Goal: Task Accomplishment & Management: Complete application form

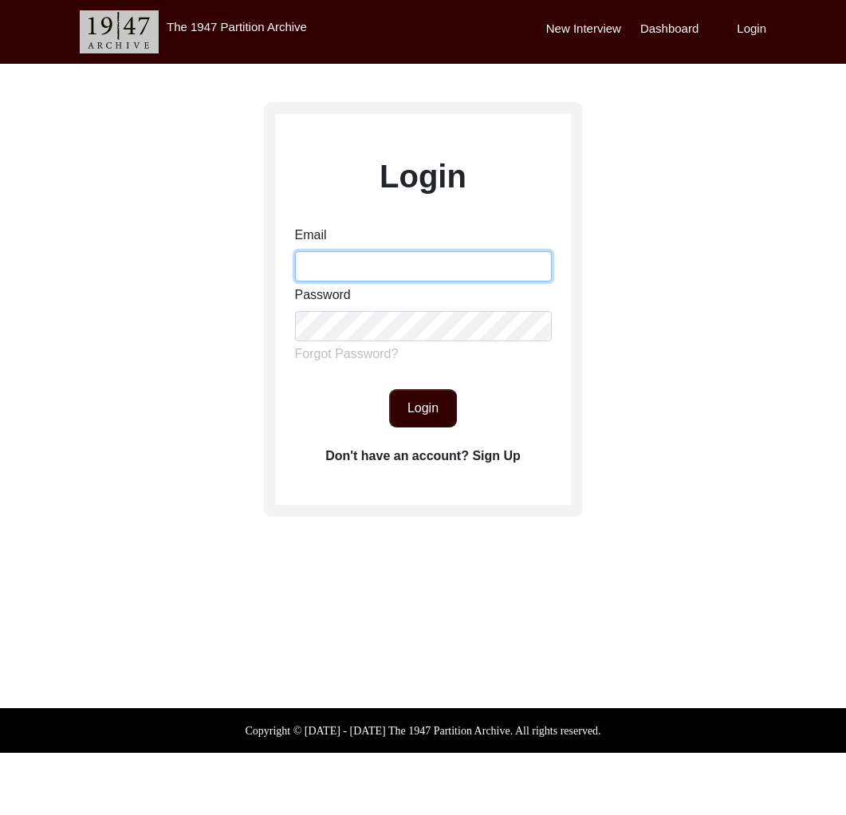
click at [369, 262] on input "Email" at bounding box center [423, 266] width 257 height 30
type input "[EMAIL_ADDRESS][DOMAIN_NAME]"
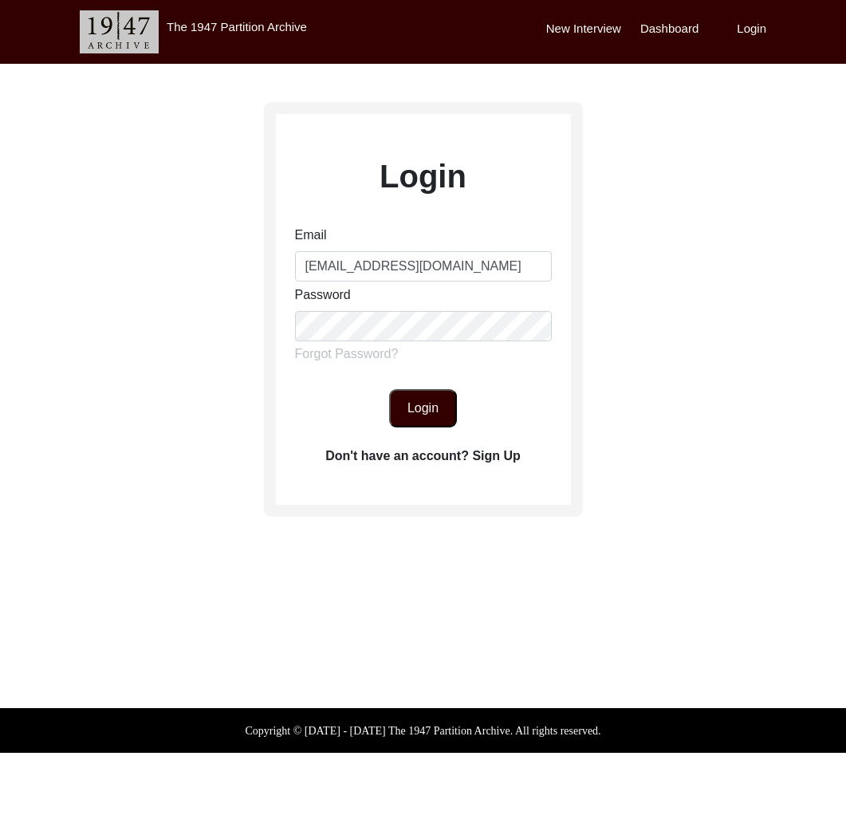
click at [429, 398] on button "Login" at bounding box center [423, 408] width 68 height 38
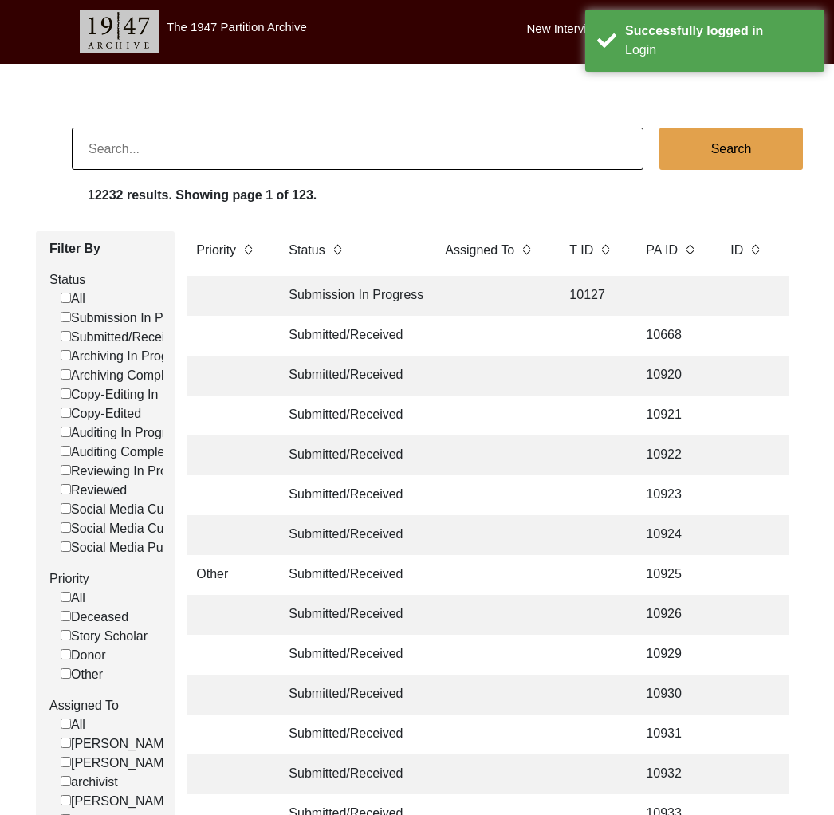
click at [391, 145] on input at bounding box center [358, 149] width 572 height 42
type input "[PERSON_NAME]"
checkbox input "false"
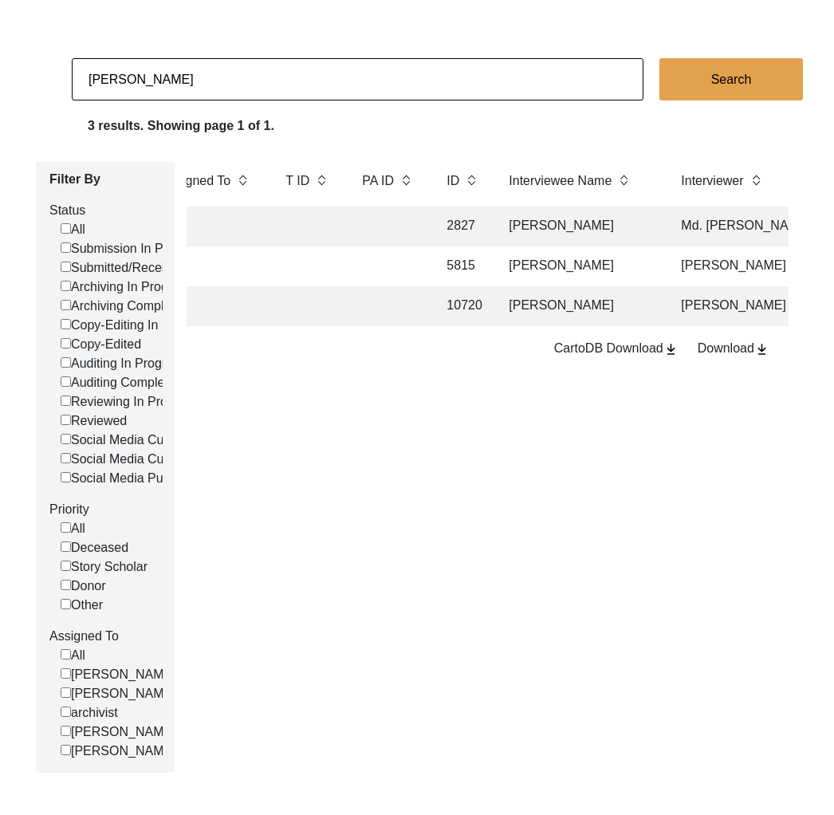
scroll to position [70, 0]
click at [147, 77] on input "[PERSON_NAME]" at bounding box center [358, 78] width 572 height 42
paste input "[PERSON_NAME]"
type input "[PERSON_NAME]"
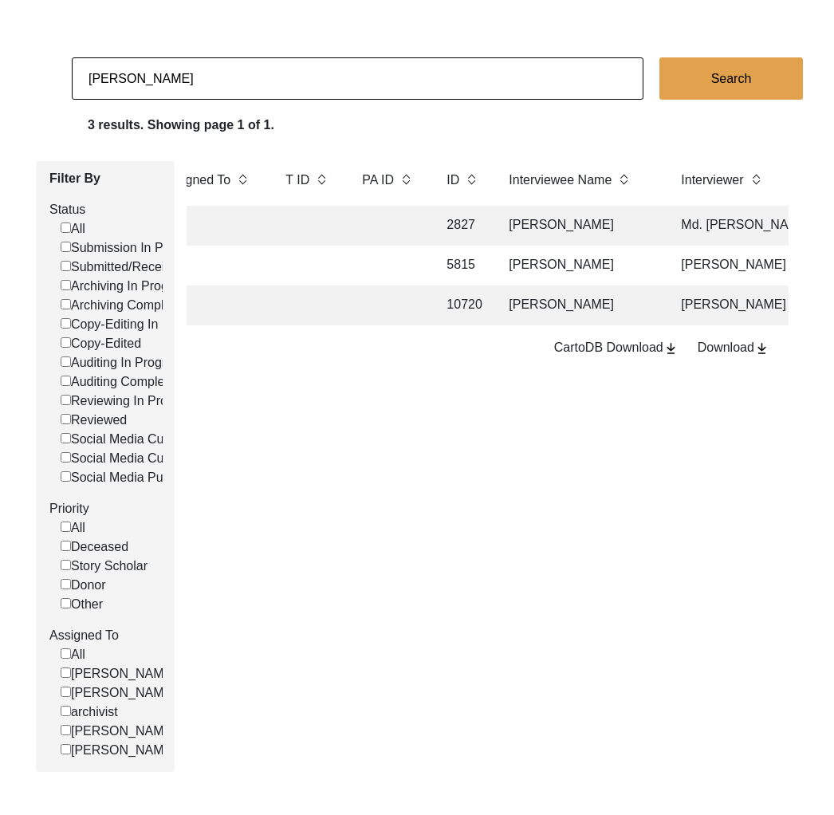
checkbox input "false"
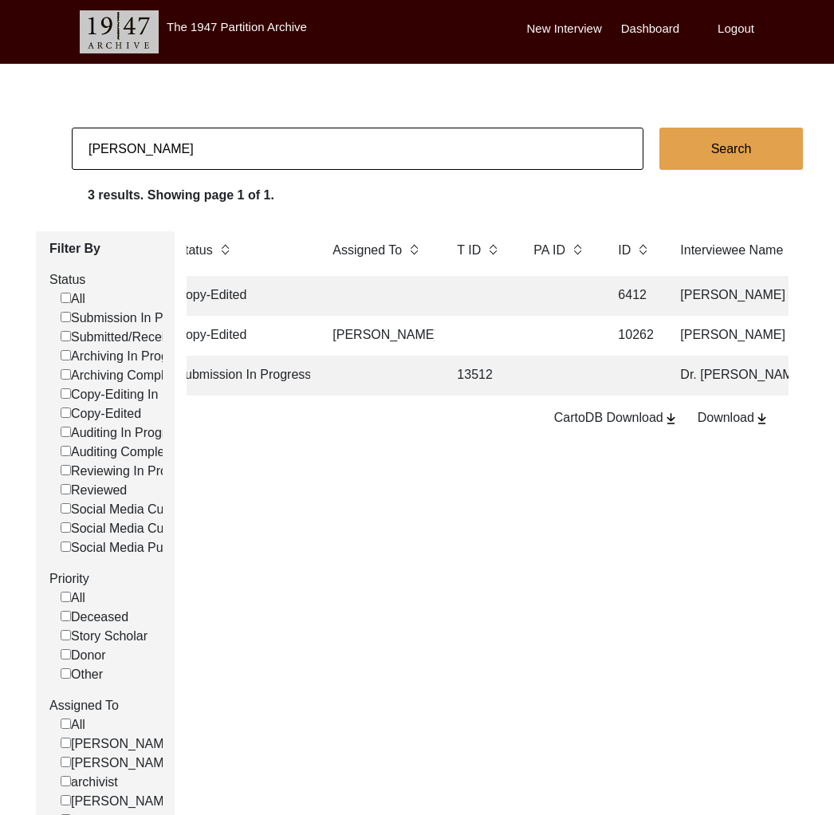
scroll to position [0, 0]
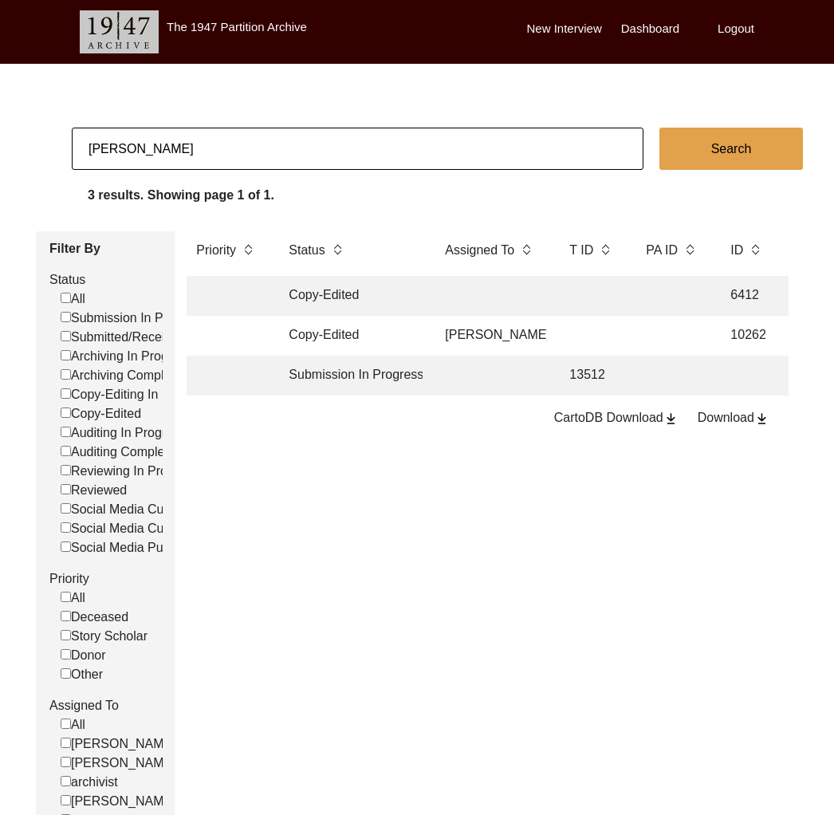
click at [141, 157] on input "[PERSON_NAME]" at bounding box center [358, 149] width 572 height 42
paste input "[PERSON_NAME]"
type input "[PERSON_NAME]"
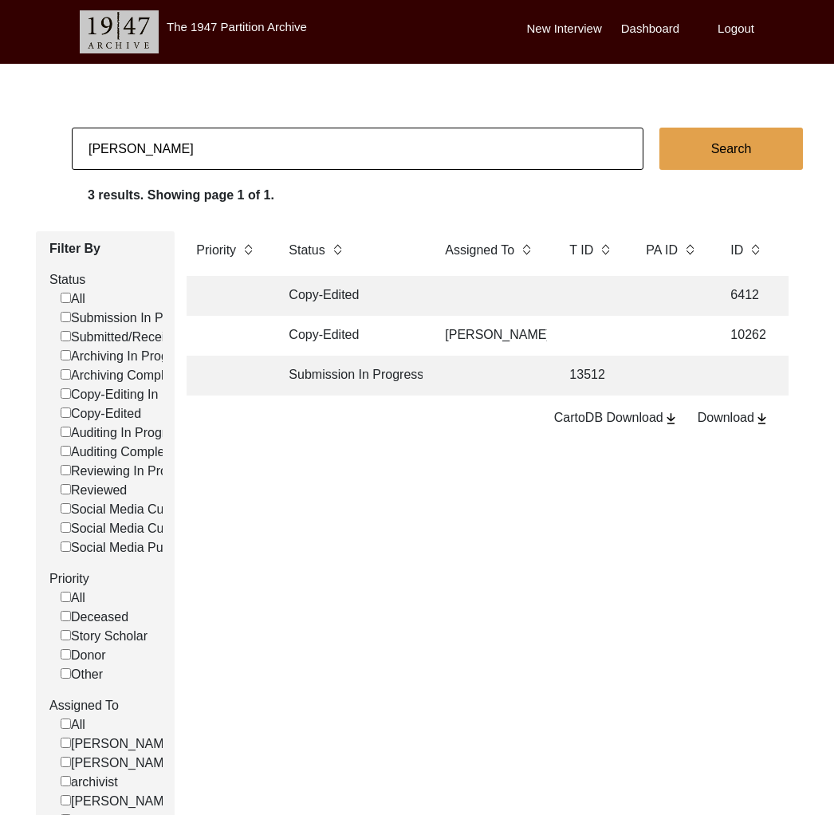
checkbox input "false"
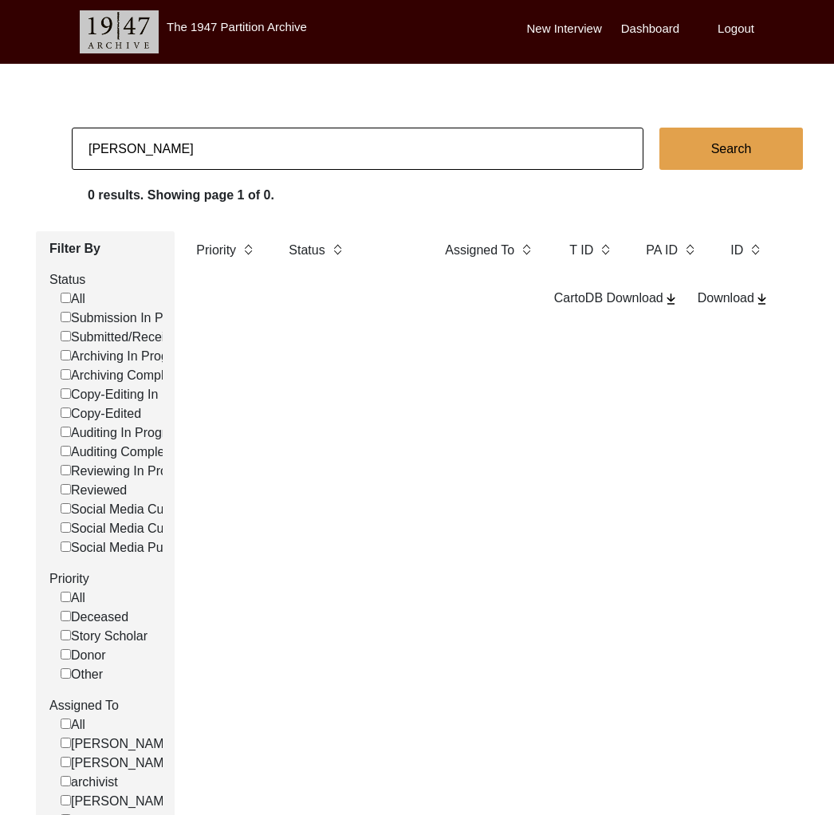
click at [151, 157] on input "[PERSON_NAME]" at bounding box center [358, 149] width 572 height 42
paste input "[PERSON_NAME]"
type input "[PERSON_NAME]"
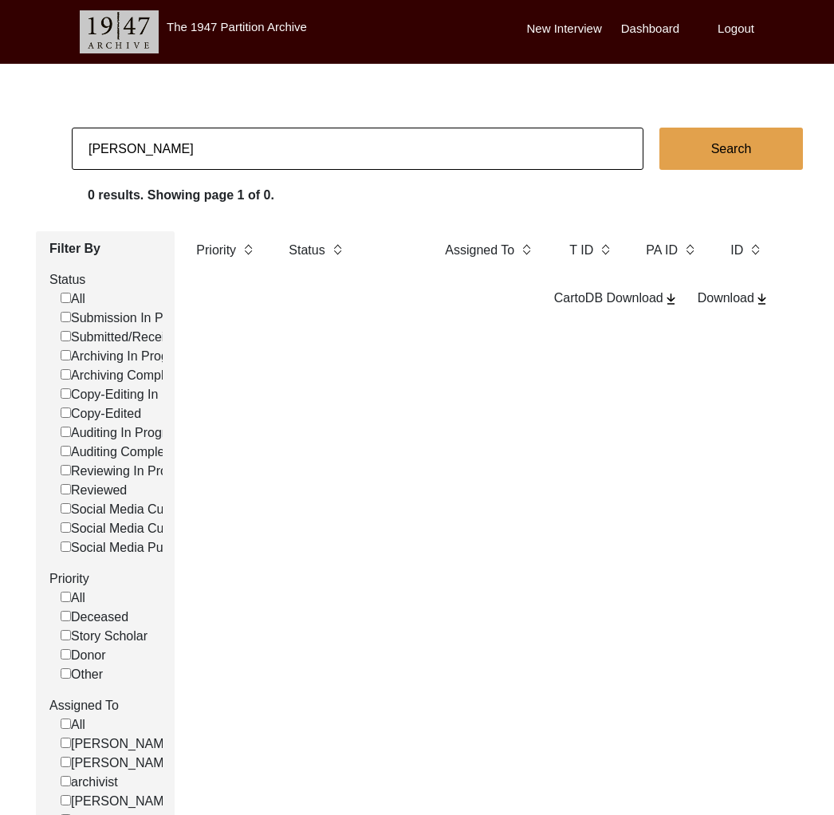
checkbox input "false"
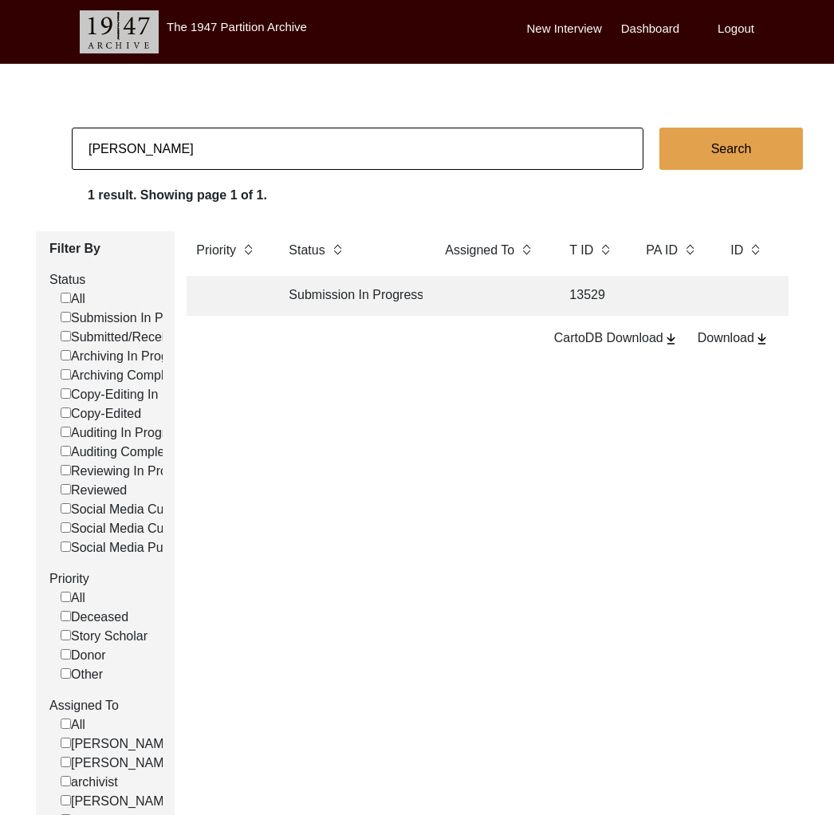
click at [444, 306] on td at bounding box center [491, 296] width 112 height 40
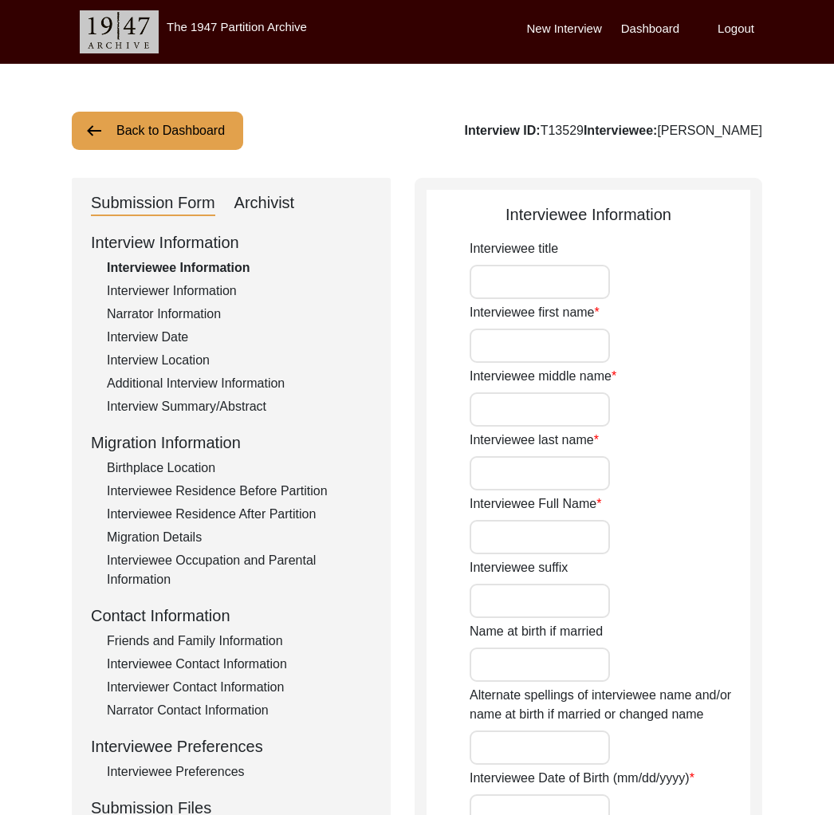
type input "Ganesh"
type input "Tolaram"
type input "[PERSON_NAME]"
type input "[DATE]"
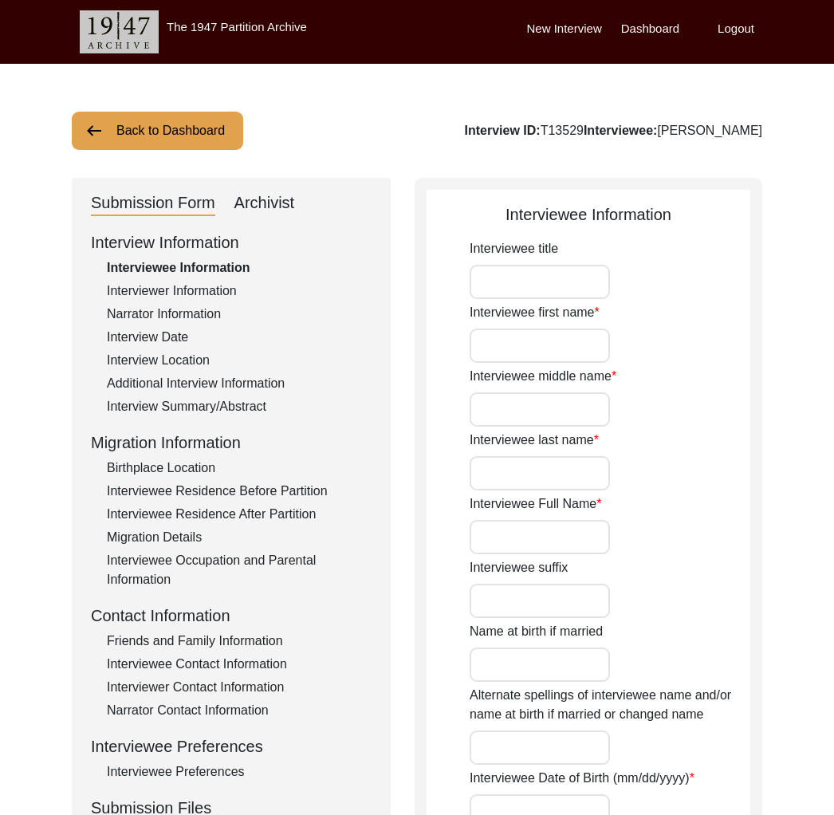
type input "[DATE]"
type input "82"
type input "[DEMOGRAPHIC_DATA]"
type input "Marwadi and Hindi"
type input "Marwadi / Mewari"
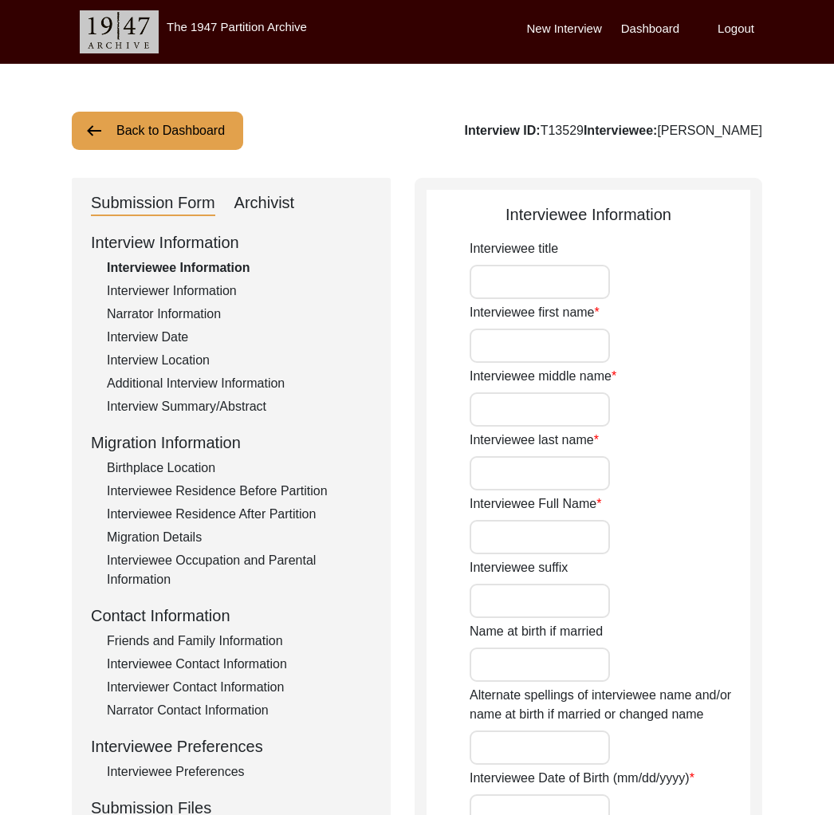
type input "[DEMOGRAPHIC_DATA]"
click at [174, 141] on button "Back to Dashboard" at bounding box center [157, 131] width 171 height 38
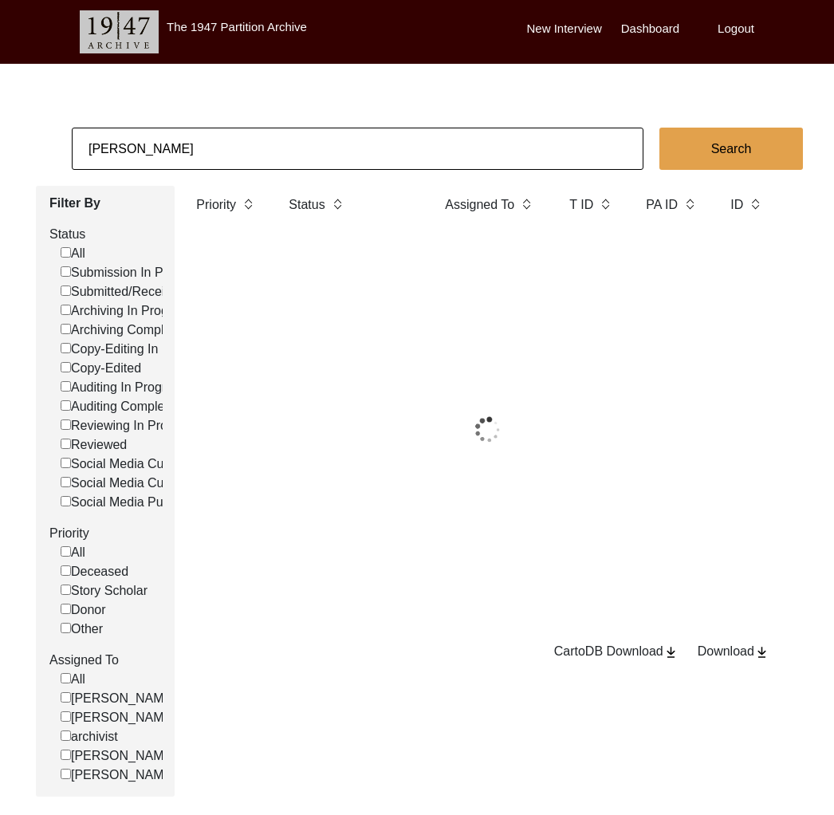
click at [183, 170] on input "[PERSON_NAME]" at bounding box center [358, 149] width 572 height 42
click at [175, 154] on input "[PERSON_NAME]" at bounding box center [358, 149] width 572 height 42
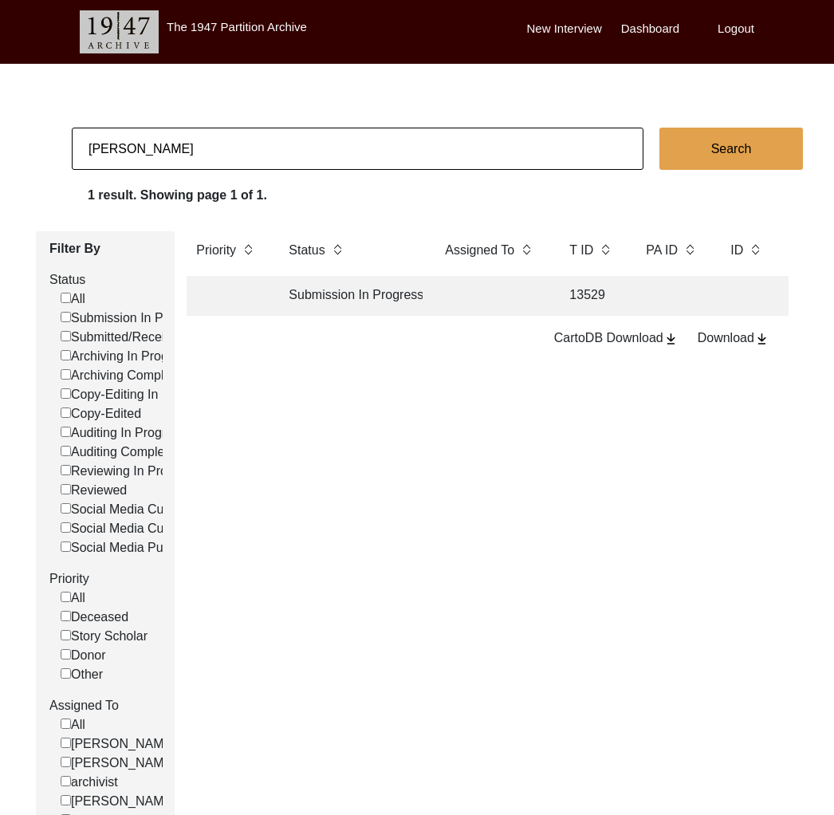
click at [175, 151] on input "[PERSON_NAME]" at bounding box center [358, 149] width 572 height 42
paste input "[PERSON_NAME]"
type input "[PERSON_NAME]"
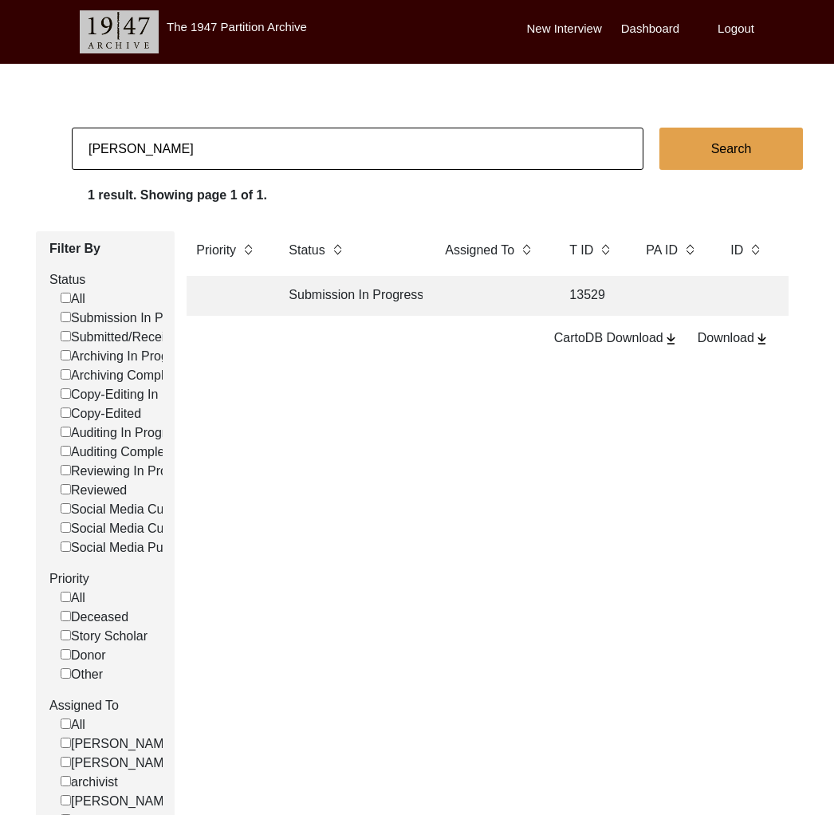
checkbox input "false"
click at [258, 293] on td at bounding box center [227, 296] width 80 height 40
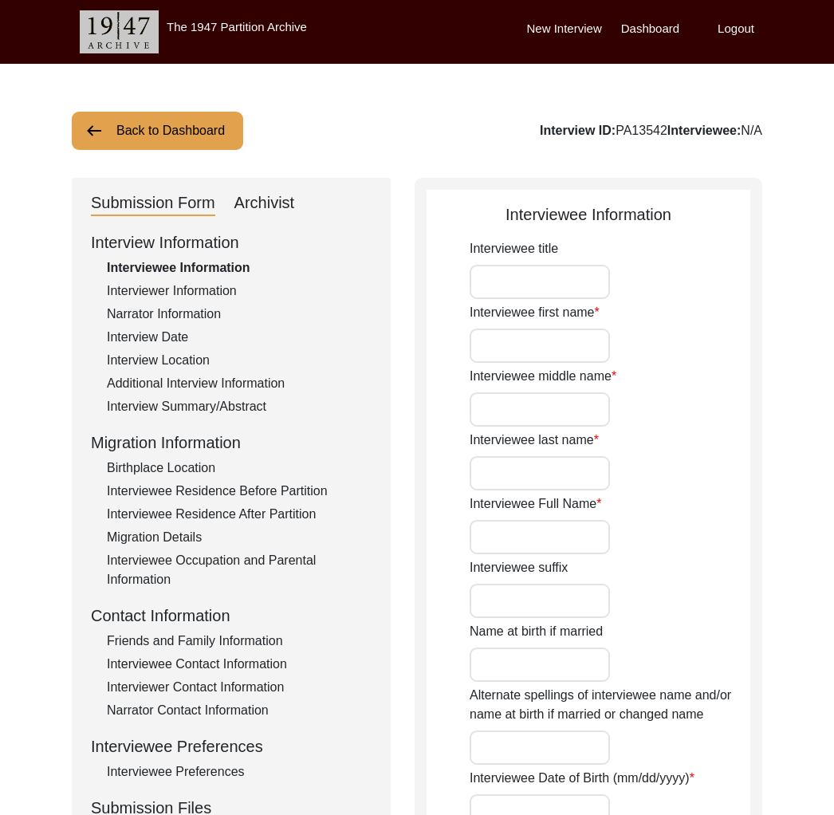
type input "Urmila"
type input "n/a"
type input "Saha"
type input "[PERSON_NAME]"
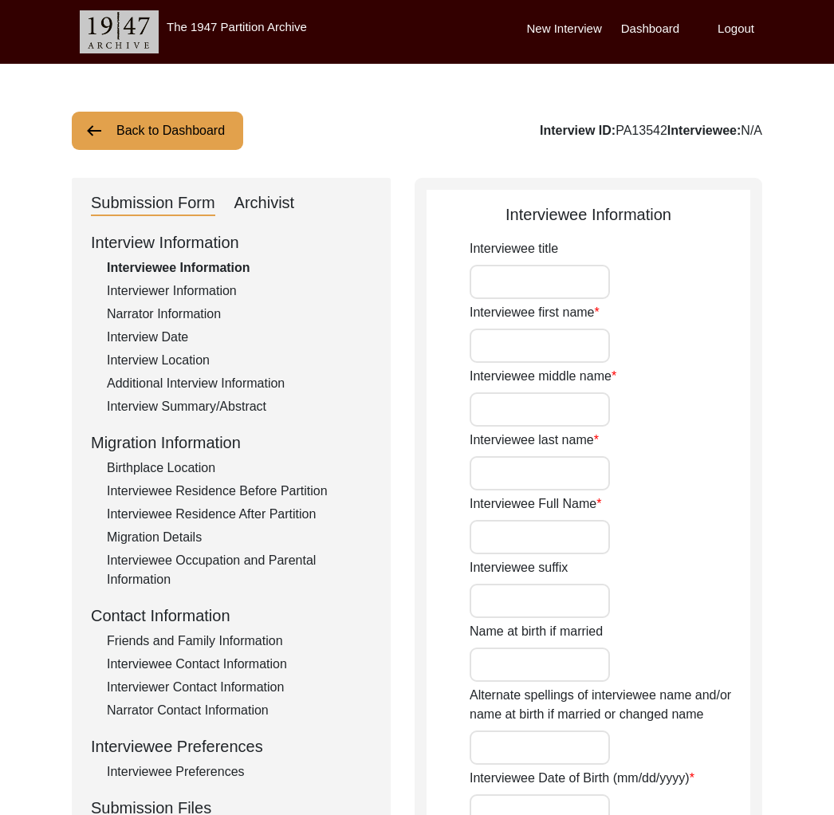
type input "n/a"
type input "1932"
type input "93"
type input "[DEMOGRAPHIC_DATA]"
type input "None"
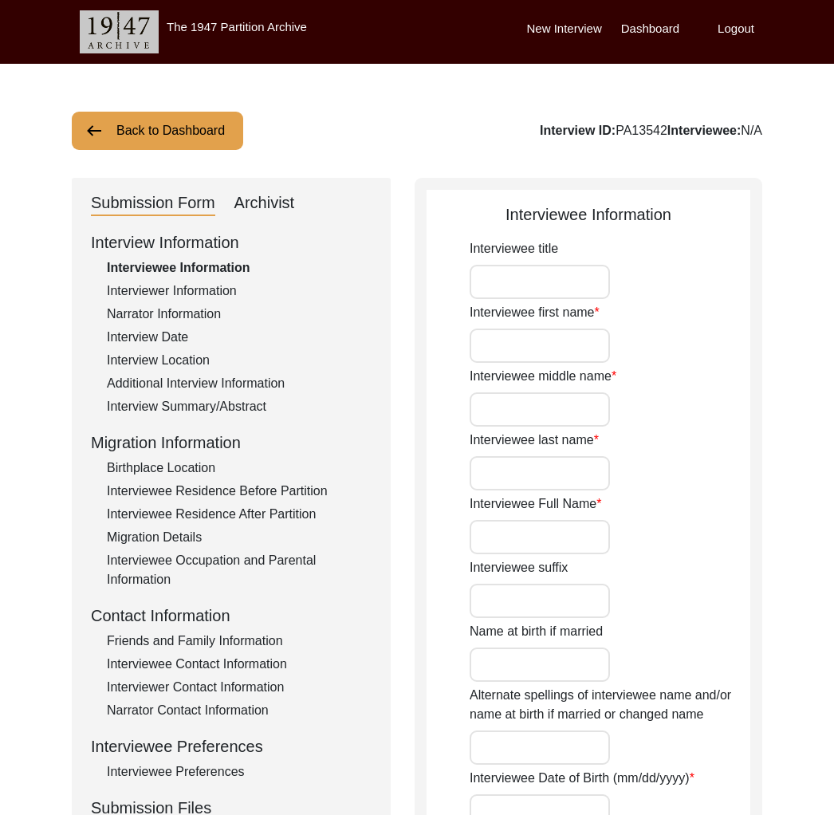
type input "Hindi/Bengali"
type input "[DEMOGRAPHIC_DATA]"
click at [183, 136] on button "Back to Dashboard" at bounding box center [157, 131] width 171 height 38
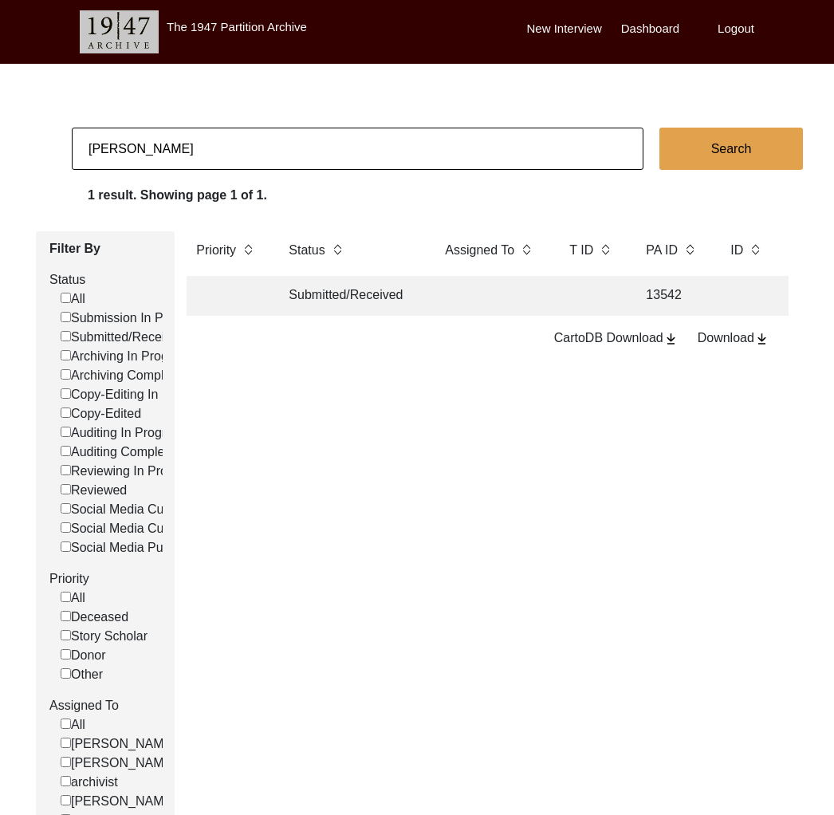
click at [336, 312] on td "Submitted/Received" at bounding box center [351, 296] width 144 height 40
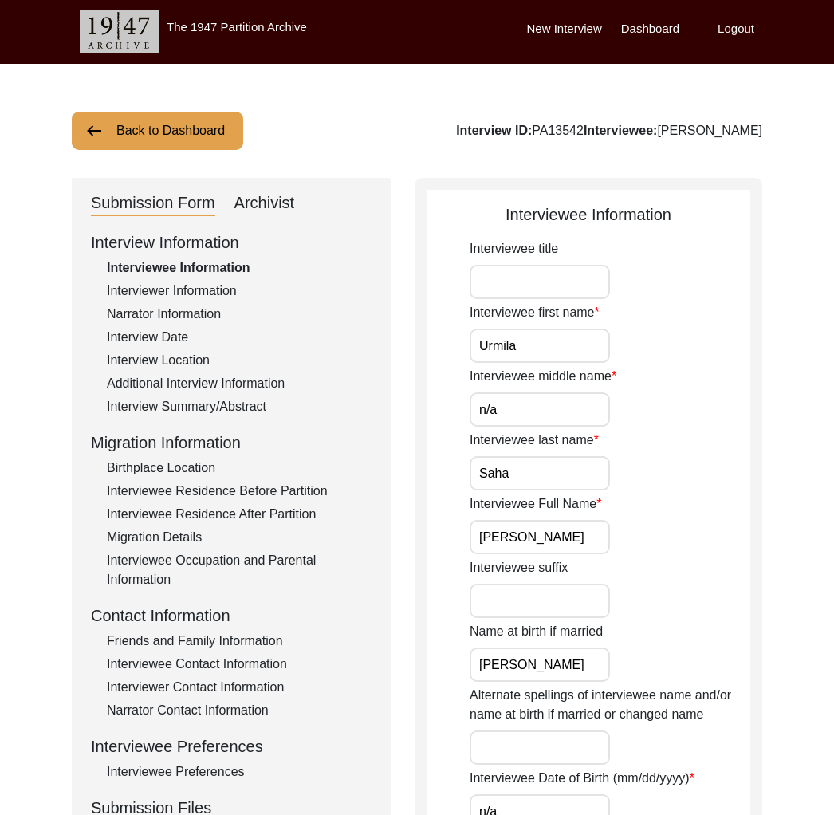
click at [238, 639] on div "Friends and Family Information" at bounding box center [239, 640] width 265 height 19
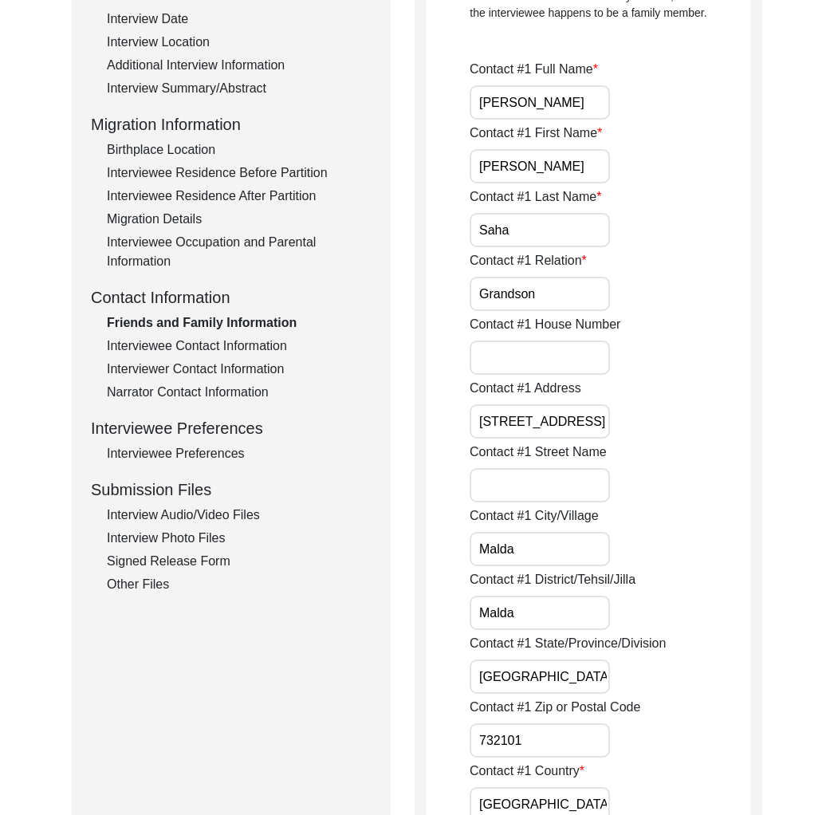
scroll to position [317, 0]
click at [117, 574] on div "Interview Information Interviewee Information Interviewer Information Narrator …" at bounding box center [231, 254] width 281 height 682
click at [118, 584] on div "Other Files" at bounding box center [239, 585] width 265 height 19
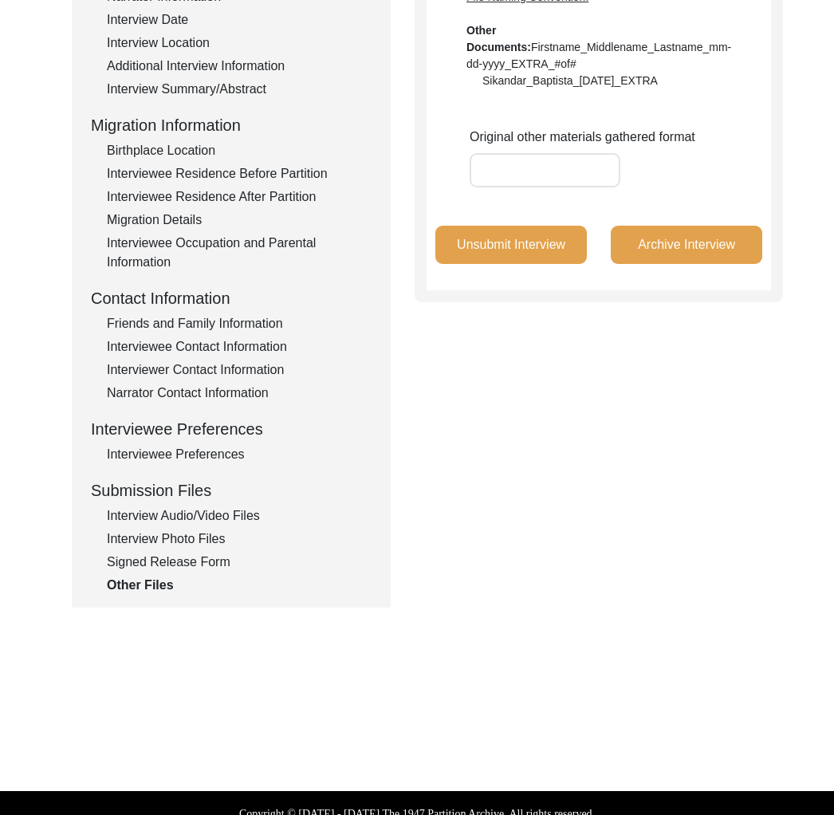
click at [150, 550] on div "Interview Information Interviewee Information Interviewer Information Narrator …" at bounding box center [231, 254] width 281 height 682
click at [166, 576] on div "Other Files" at bounding box center [239, 585] width 265 height 19
drag, startPoint x: 167, startPoint y: 565, endPoint x: 159, endPoint y: 581, distance: 17.5
click at [167, 566] on div "Signed Release Form" at bounding box center [239, 562] width 265 height 19
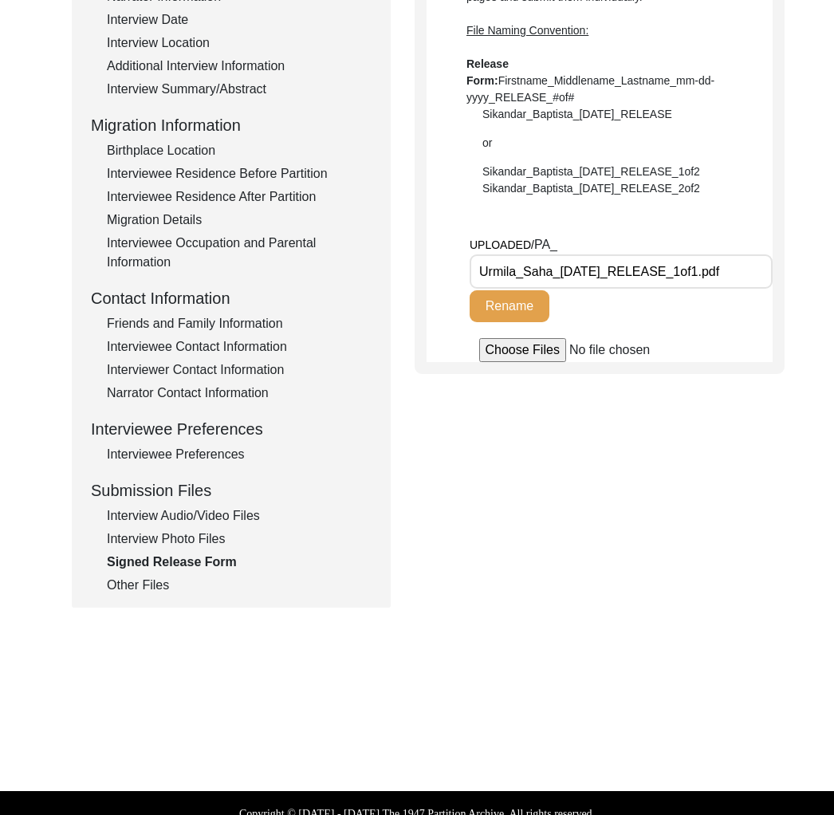
click at [178, 524] on div "Interview Audio/Video Files" at bounding box center [239, 515] width 265 height 19
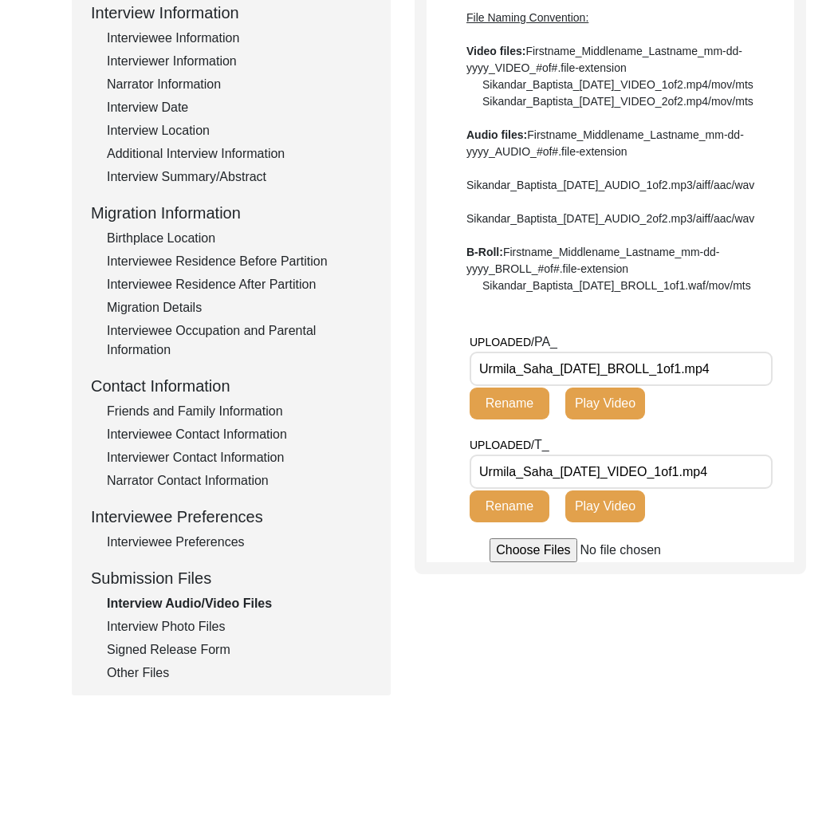
scroll to position [69, 0]
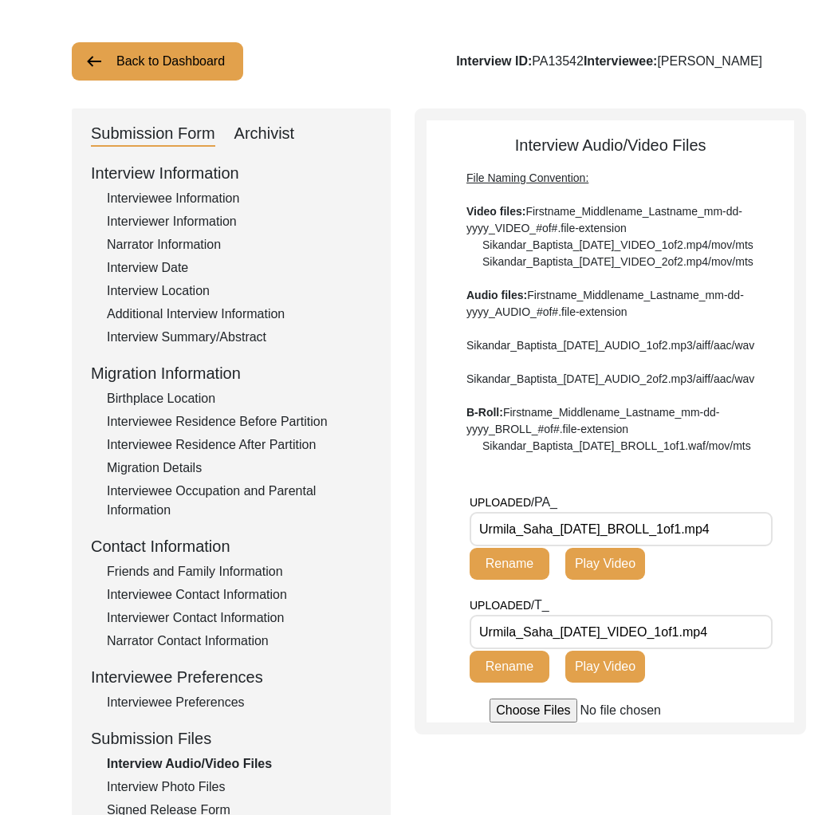
click at [227, 331] on div "Interview Summary/Abstract" at bounding box center [239, 337] width 265 height 19
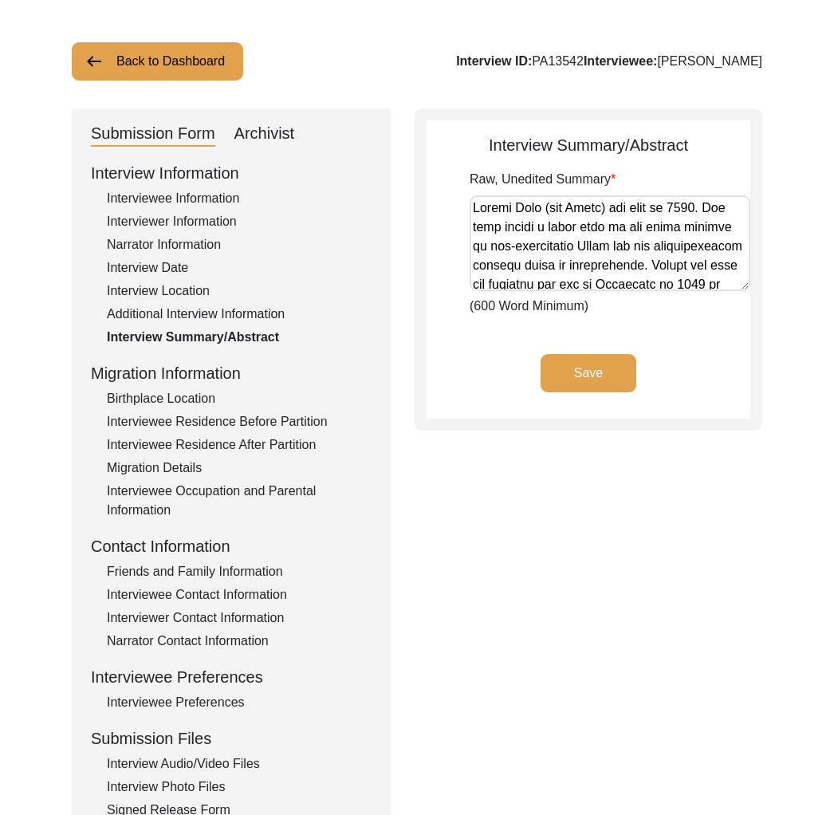
click at [232, 317] on div "Additional Interview Information" at bounding box center [239, 314] width 265 height 19
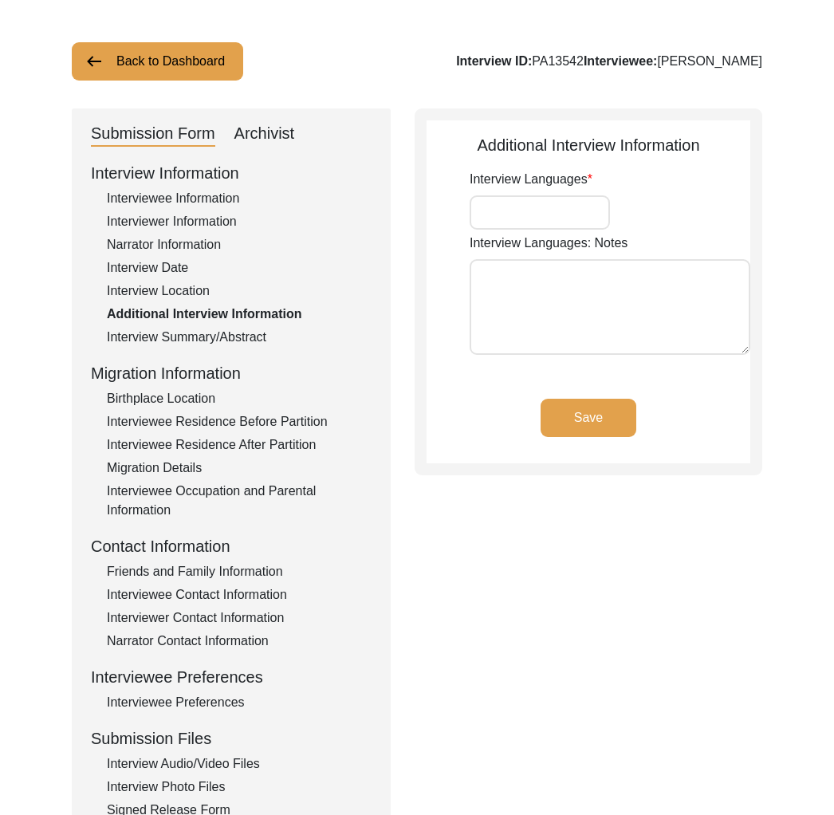
type input "Bengali, English"
drag, startPoint x: 199, startPoint y: 206, endPoint x: 184, endPoint y: 259, distance: 54.5
click at [199, 207] on div "Interviewee Information" at bounding box center [239, 198] width 265 height 19
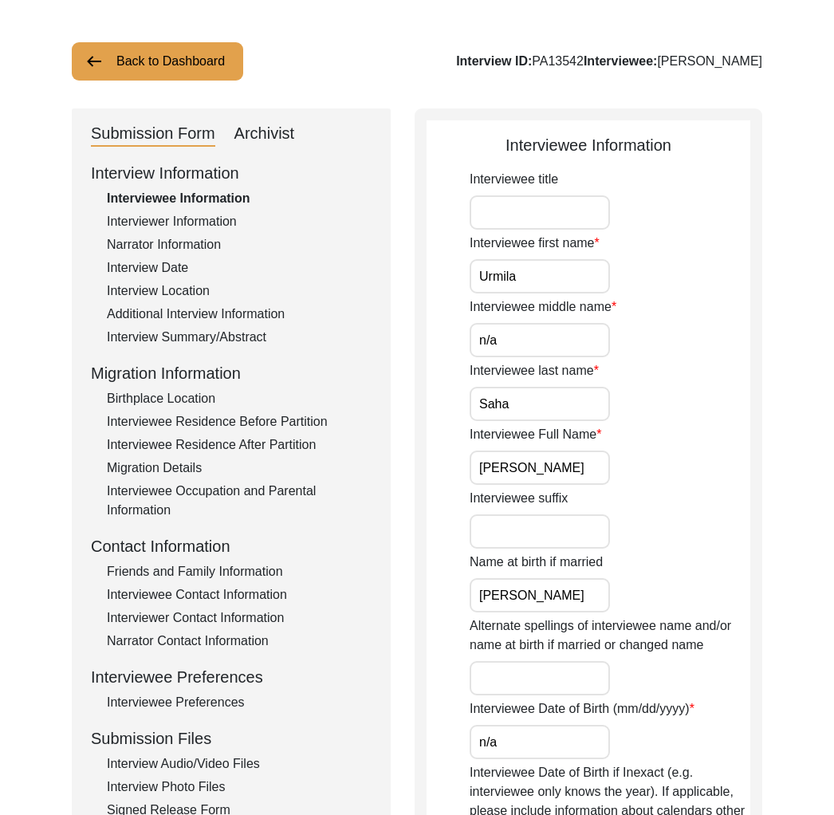
click at [179, 265] on div "Interview Date" at bounding box center [239, 267] width 265 height 19
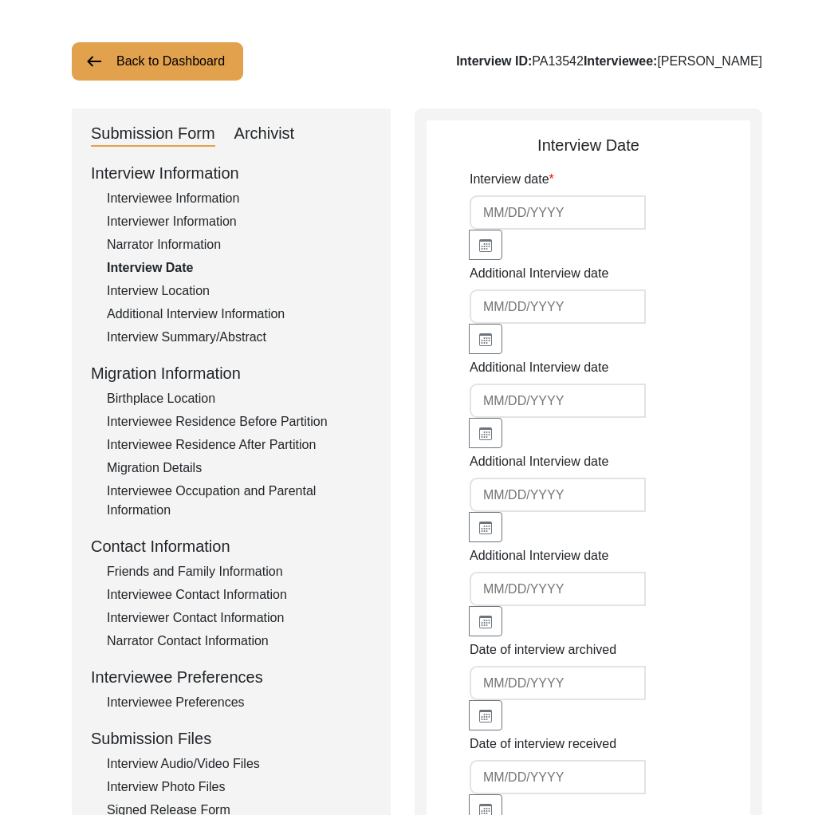
type input "[DATE]"
click at [175, 291] on div "Interview Location" at bounding box center [239, 290] width 265 height 19
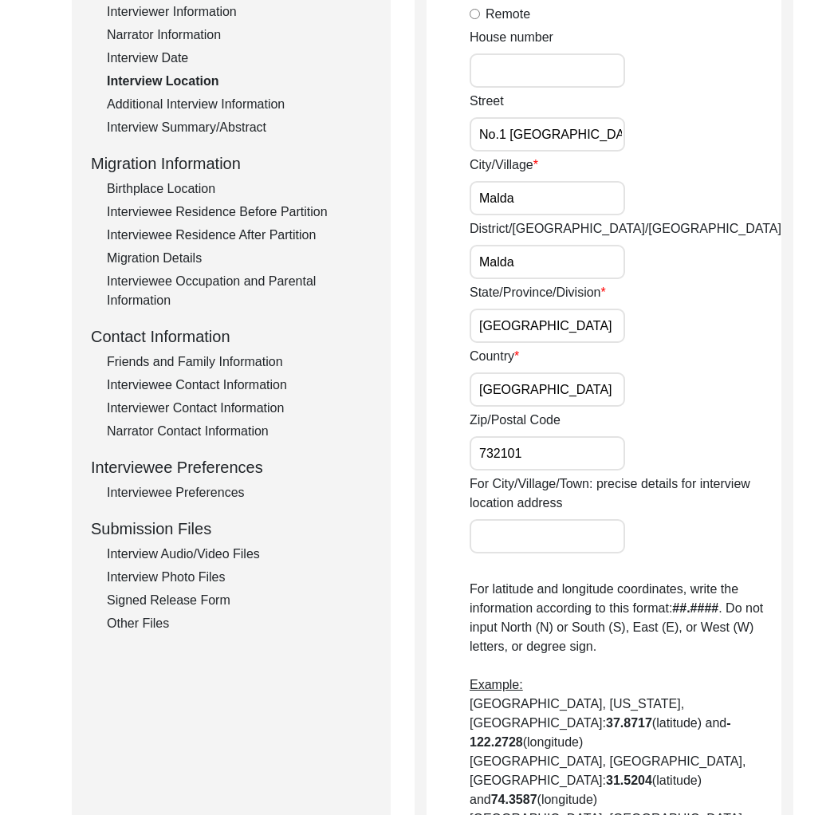
scroll to position [180, 0]
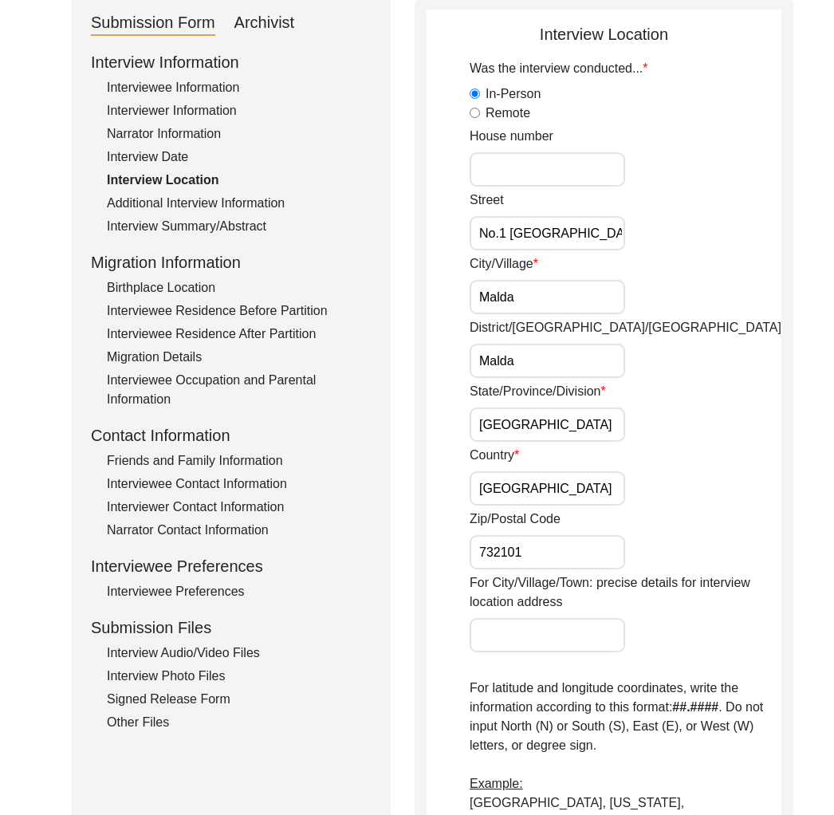
click at [184, 292] on div "Birthplace Location" at bounding box center [239, 287] width 265 height 19
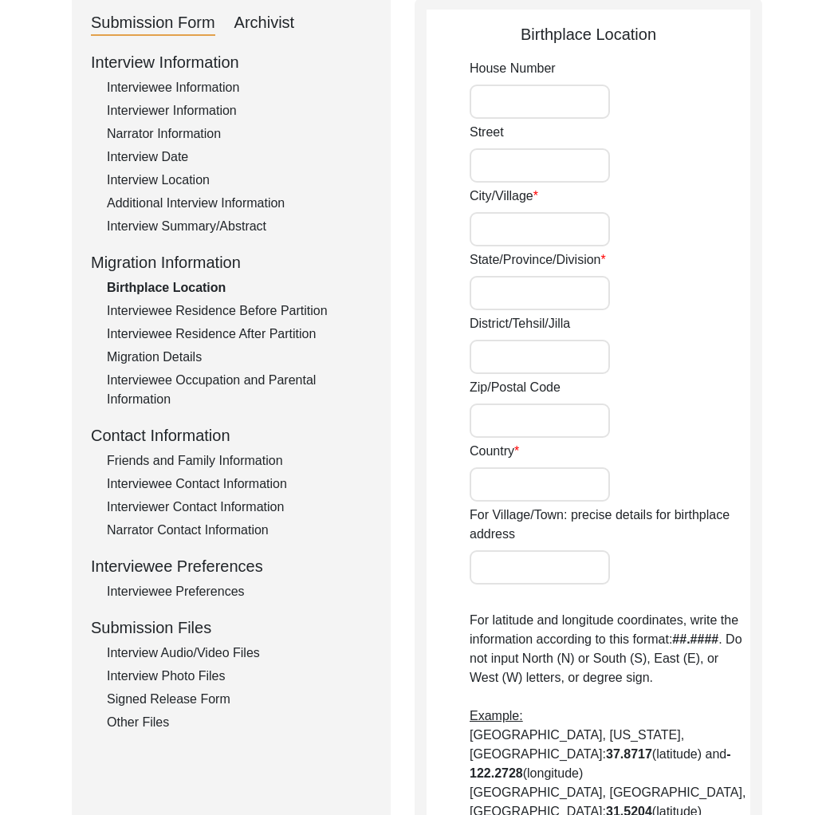
type input "n/a"
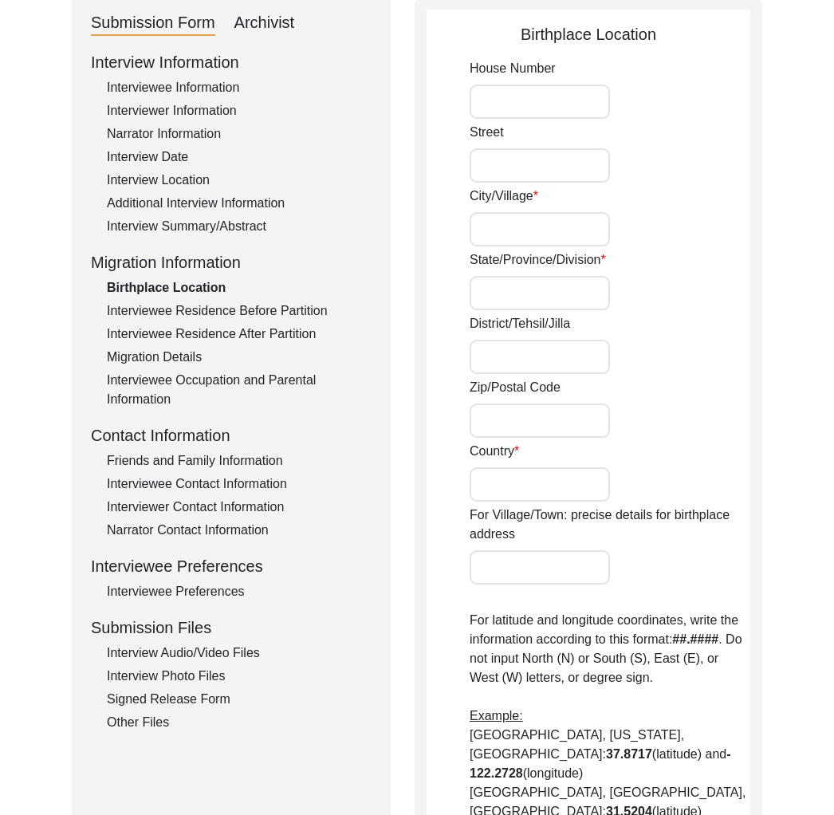
type input "n/a"
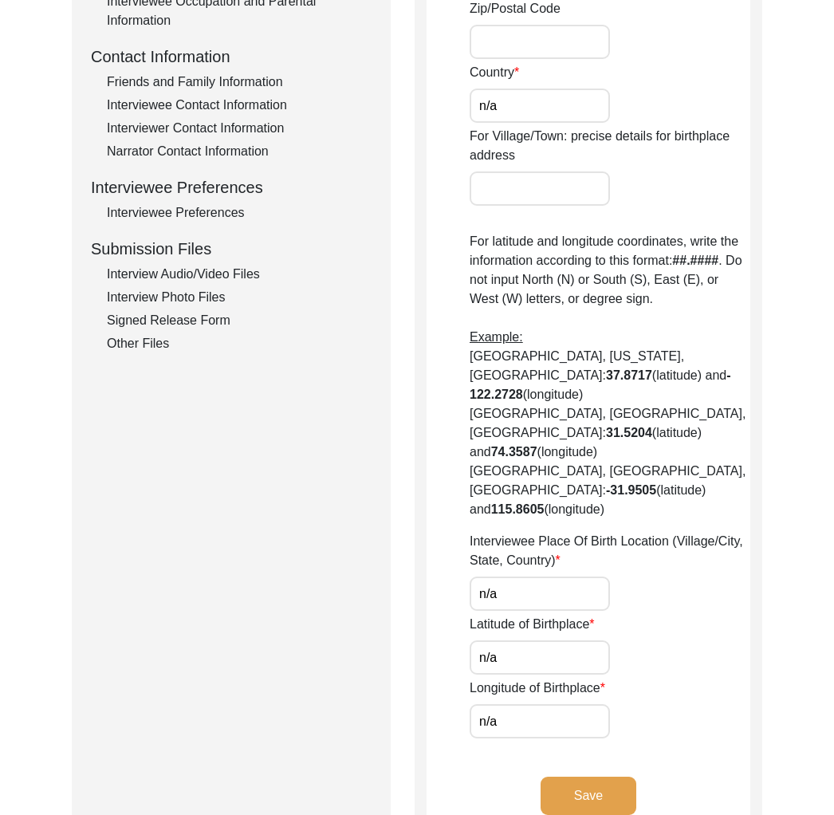
scroll to position [255, 0]
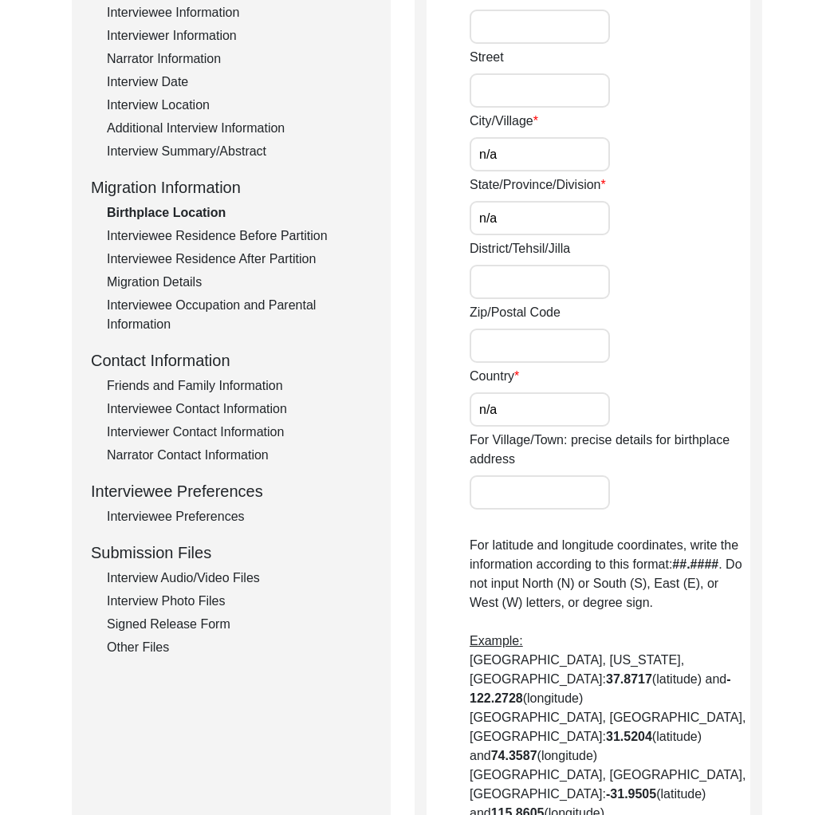
click at [219, 243] on div "Interviewee Residence Before Partition" at bounding box center [239, 235] width 265 height 19
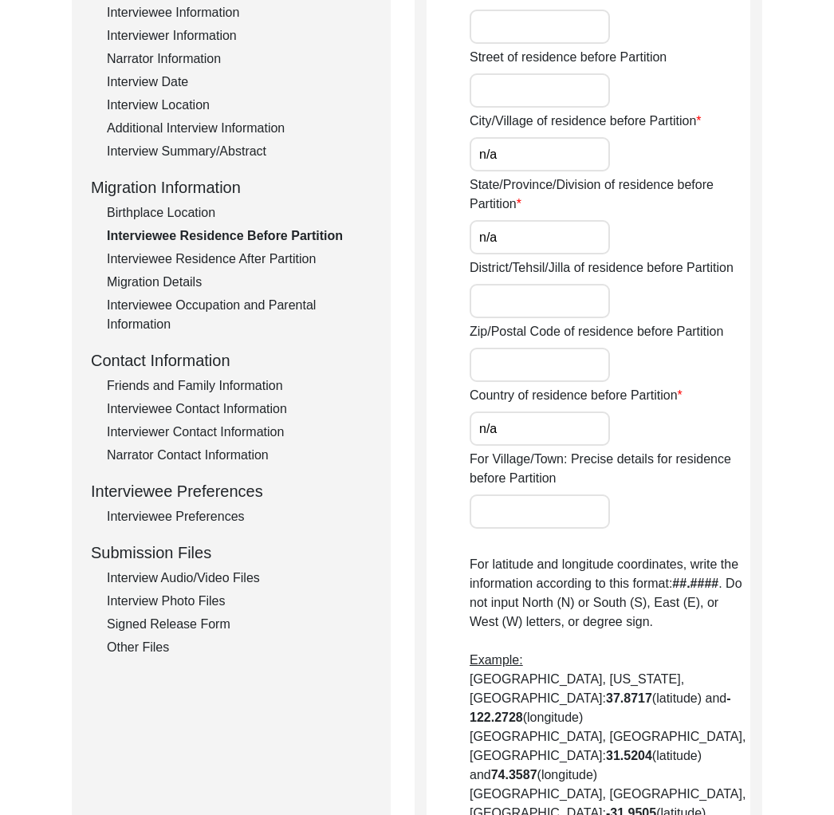
click at [212, 266] on div "Interviewee Residence After Partition" at bounding box center [239, 259] width 265 height 19
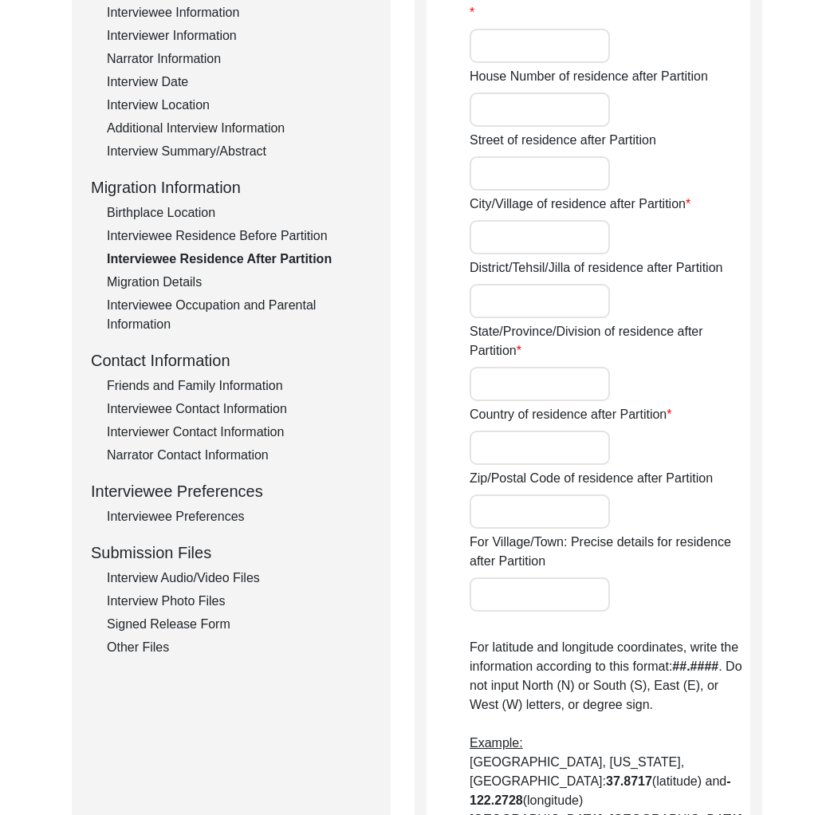
type input "n/a"
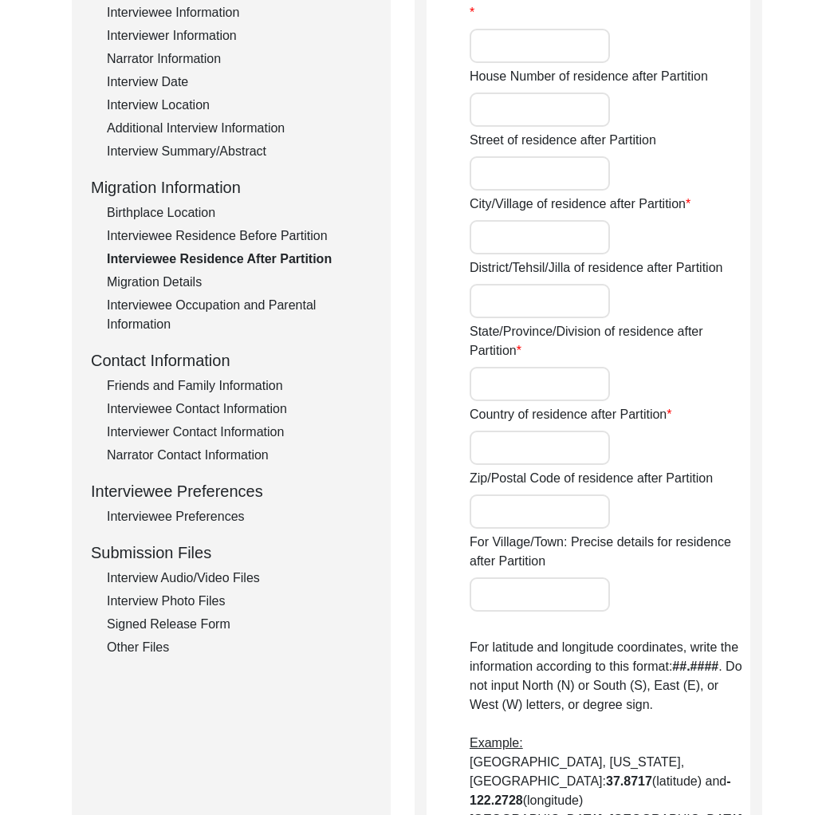
type input "n/a"
click at [162, 293] on div "Interview Information Interviewee Information Interviewer Information Narrator …" at bounding box center [231, 316] width 281 height 682
click at [167, 285] on div "Migration Details" at bounding box center [239, 282] width 265 height 19
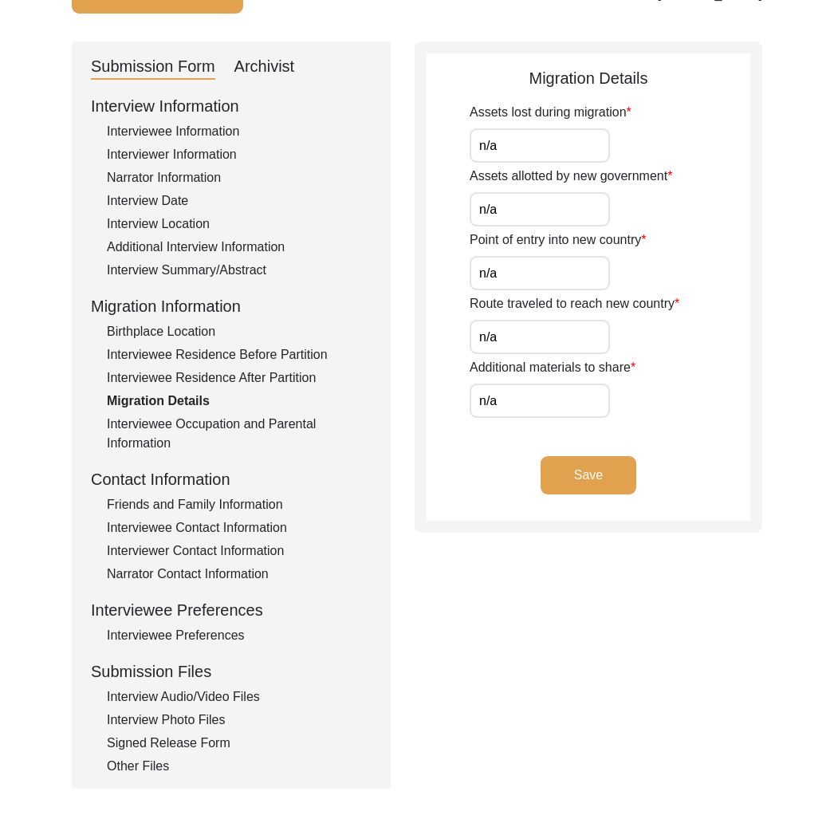
scroll to position [142, 0]
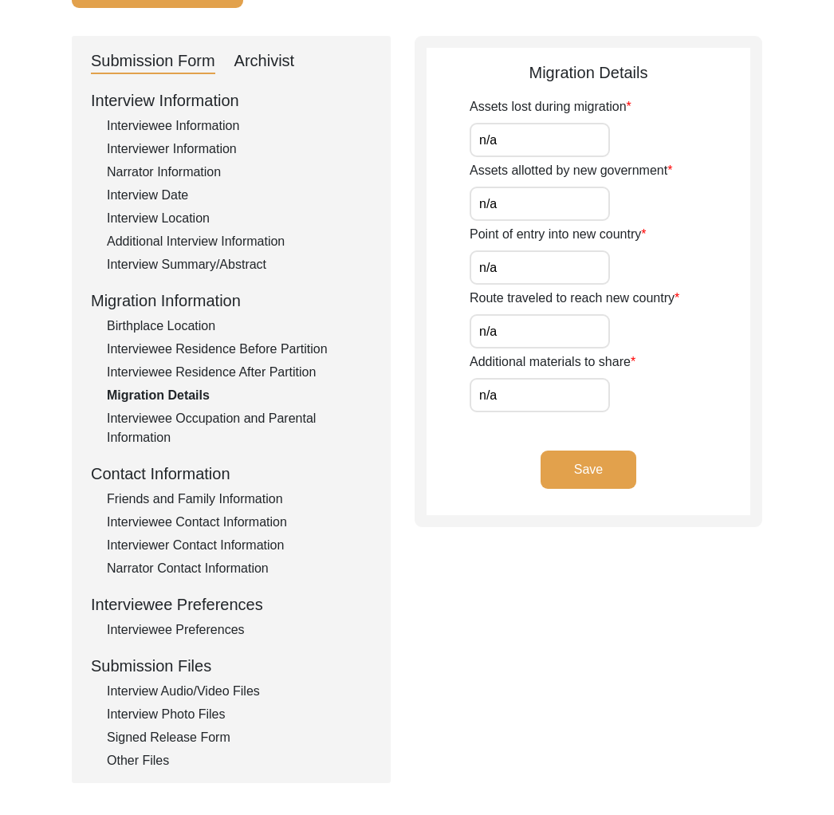
click at [210, 135] on div "Interviewee Information" at bounding box center [239, 125] width 265 height 19
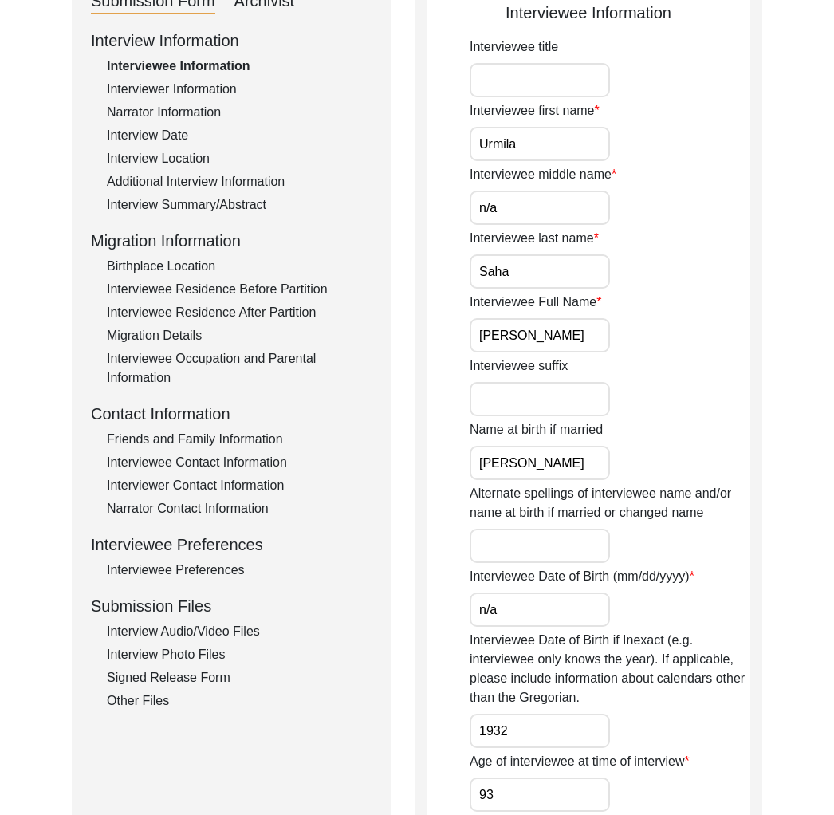
scroll to position [210, 0]
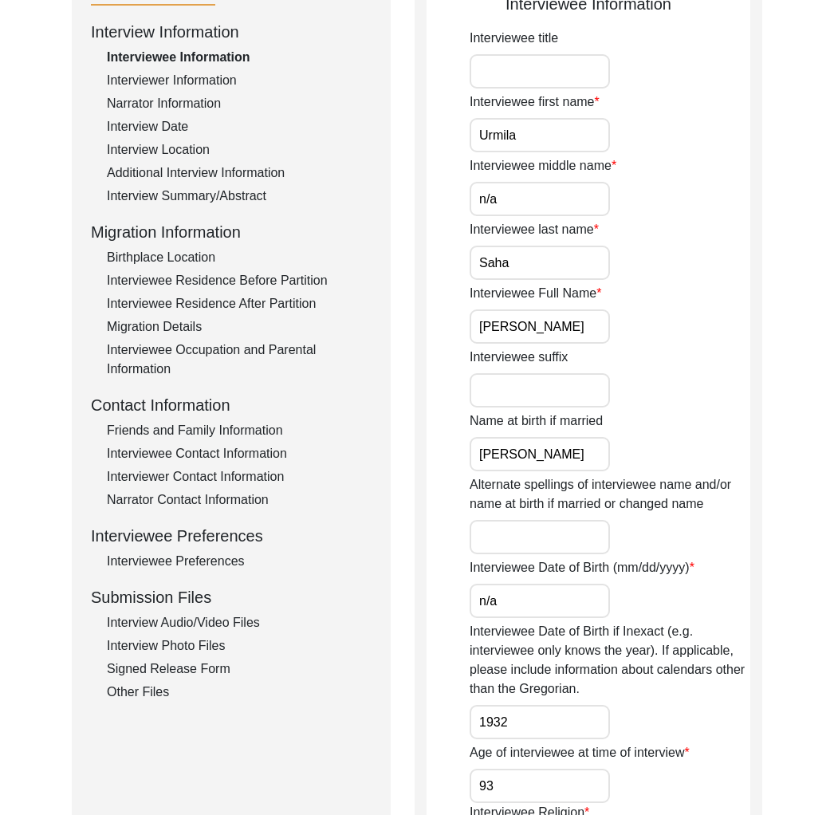
click at [199, 364] on div "Interviewee Occupation and Parental Information" at bounding box center [239, 359] width 265 height 38
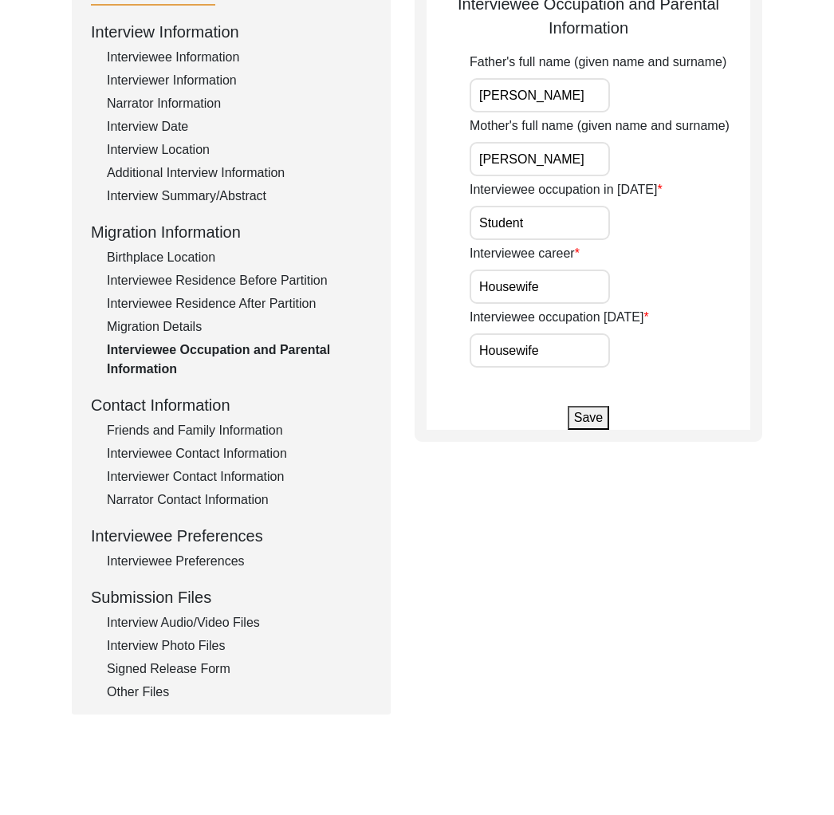
click at [186, 421] on div "Friends and Family Information" at bounding box center [239, 430] width 265 height 19
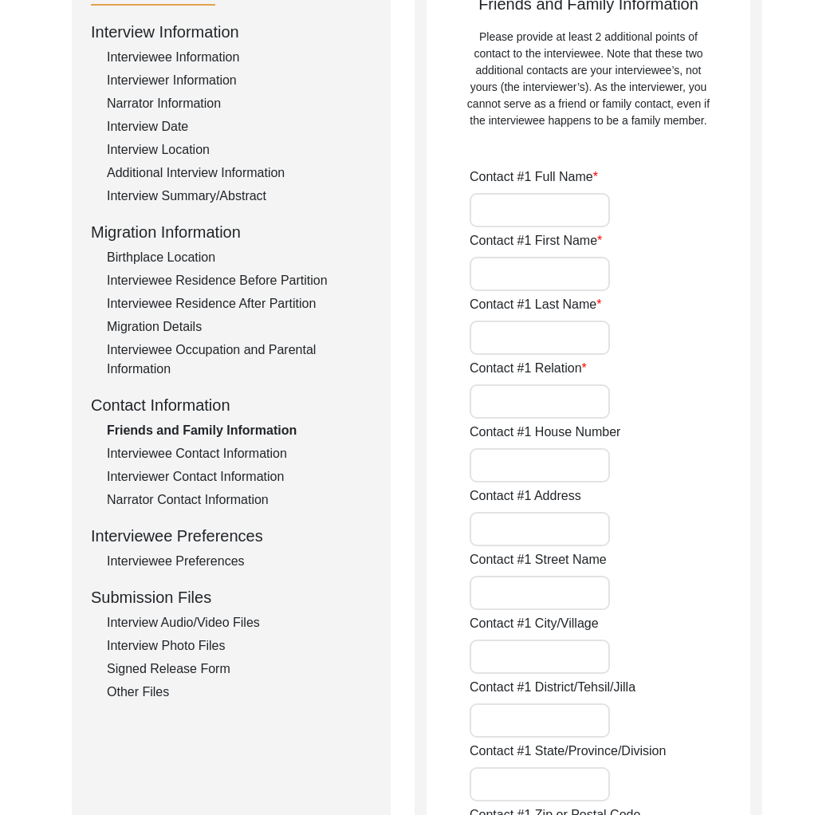
type input "[PERSON_NAME]"
type input "Saha"
type input "Grandson"
type input "[STREET_ADDRESS]"
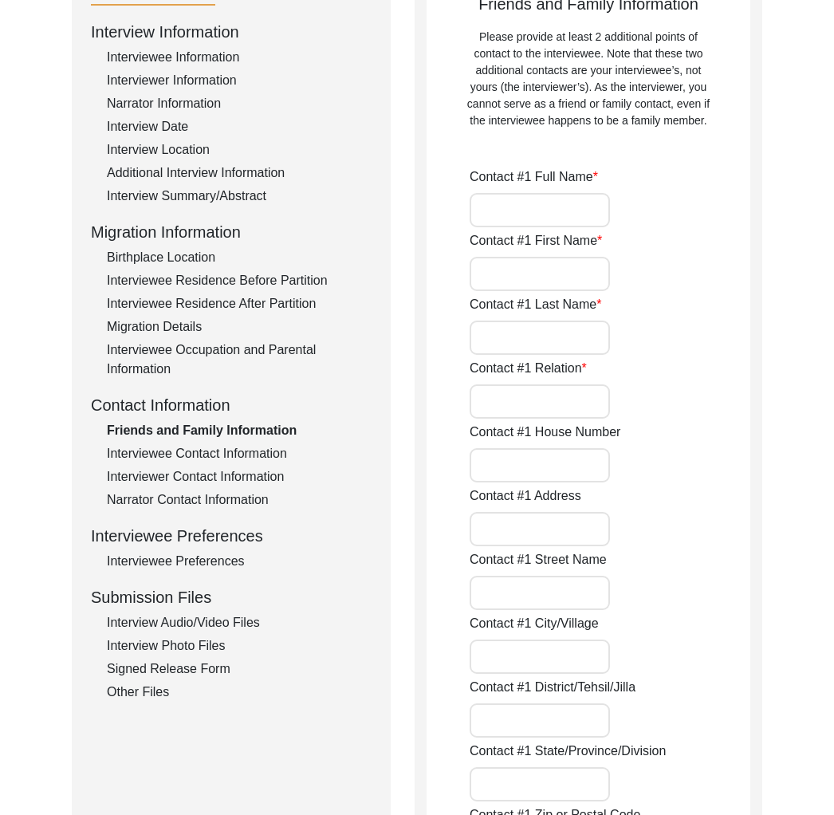
type input "Malda"
type input "[GEOGRAPHIC_DATA]"
type input "732101"
type input "[GEOGRAPHIC_DATA]"
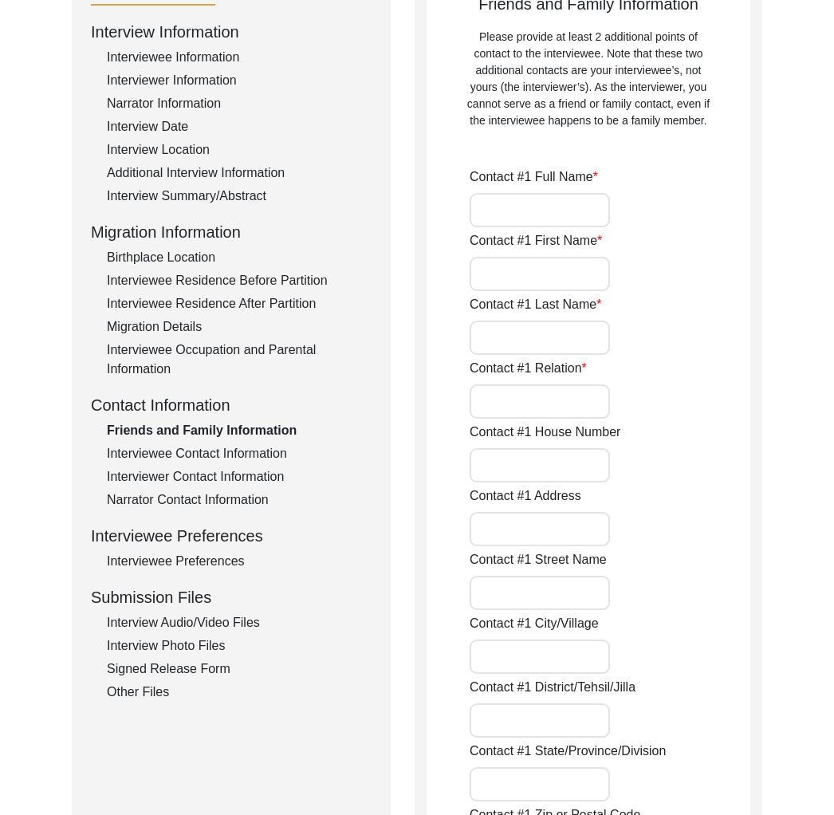
type input "9475998528"
type input "[EMAIL_ADDRESS][DOMAIN_NAME]"
type input "[PERSON_NAME]"
type input "Saha"
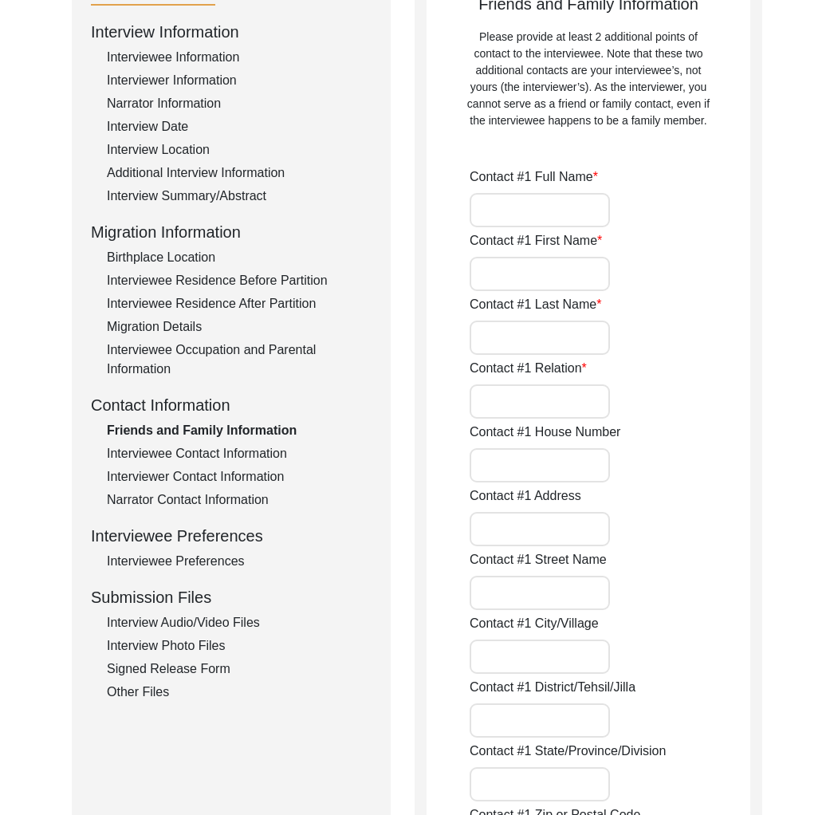
type input "Daughter-in-law"
type input "[STREET_ADDRESS]"
type input "Malda"
type input "[GEOGRAPHIC_DATA]"
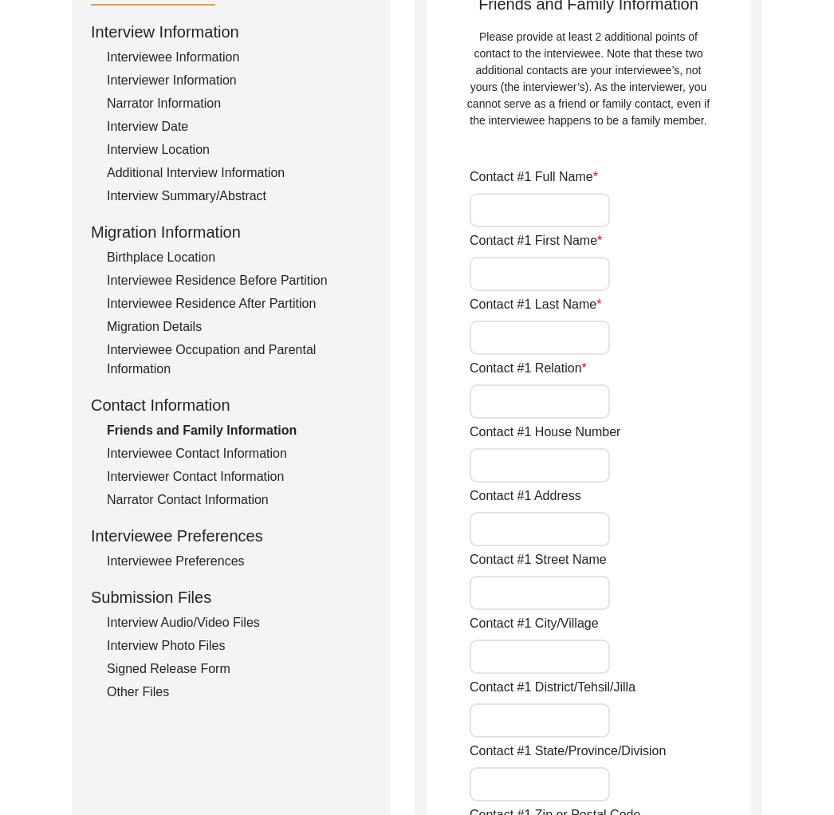
type input "732101"
type input "[GEOGRAPHIC_DATA]"
type input "9064104049"
type input "[EMAIL_ADDRESS][DOMAIN_NAME]"
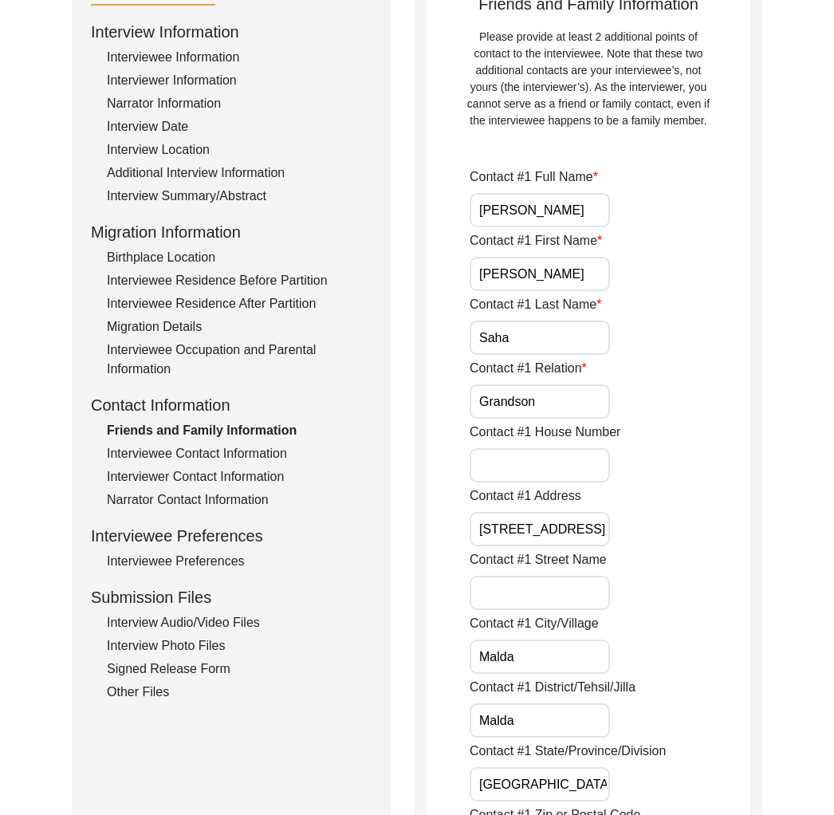
click at [189, 442] on div "Interview Information Interviewee Information Interviewer Information Narrator …" at bounding box center [231, 361] width 281 height 682
click at [189, 466] on div "Interview Information Interviewee Information Interviewer Information Narrator …" at bounding box center [231, 361] width 281 height 682
click at [192, 451] on div "Interviewee Contact Information" at bounding box center [239, 453] width 265 height 19
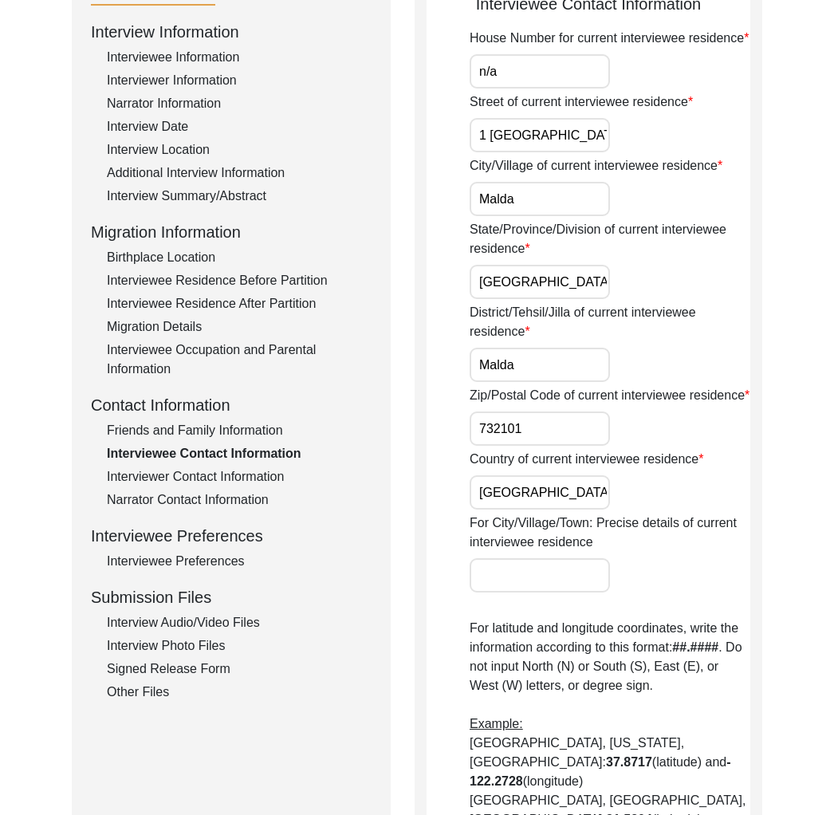
click at [245, 474] on div "Interviewer Contact Information" at bounding box center [239, 476] width 265 height 19
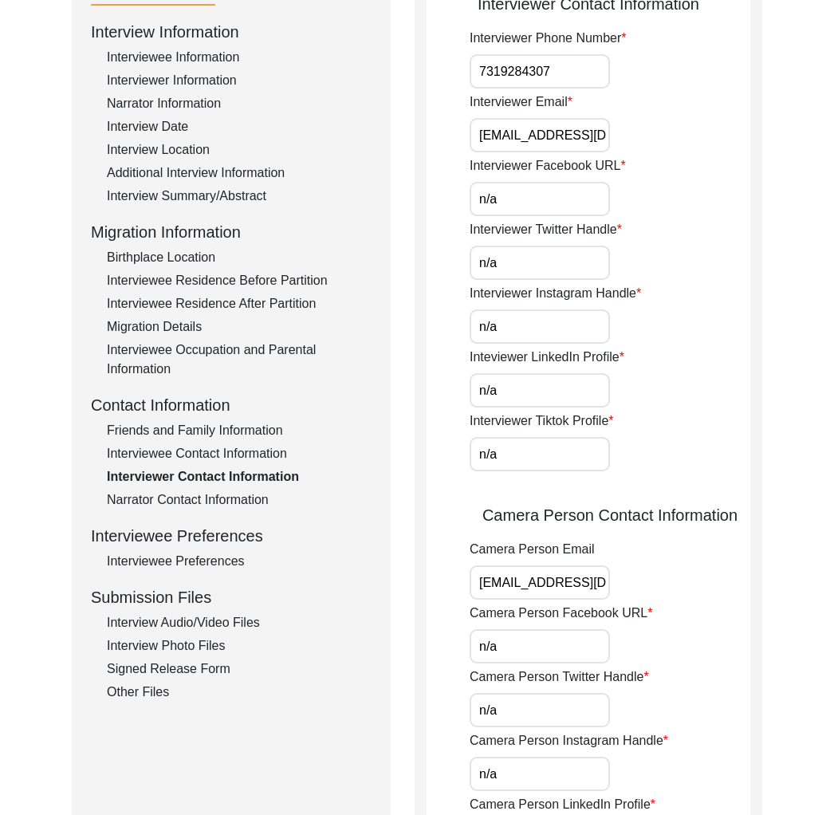
click at [242, 461] on div "Interviewee Contact Information" at bounding box center [239, 453] width 265 height 19
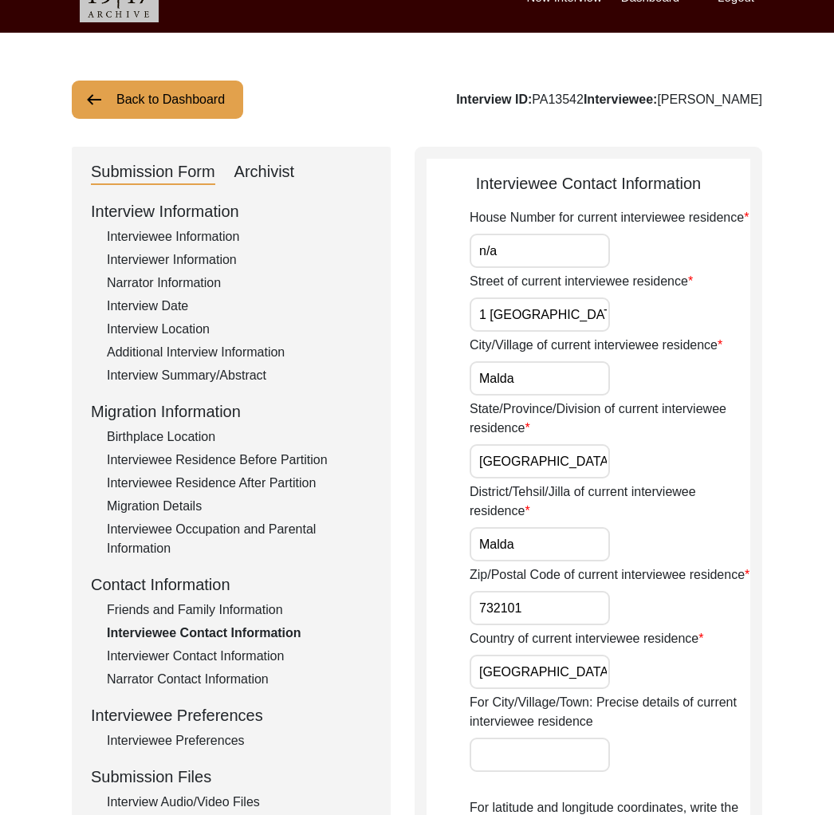
scroll to position [0, 0]
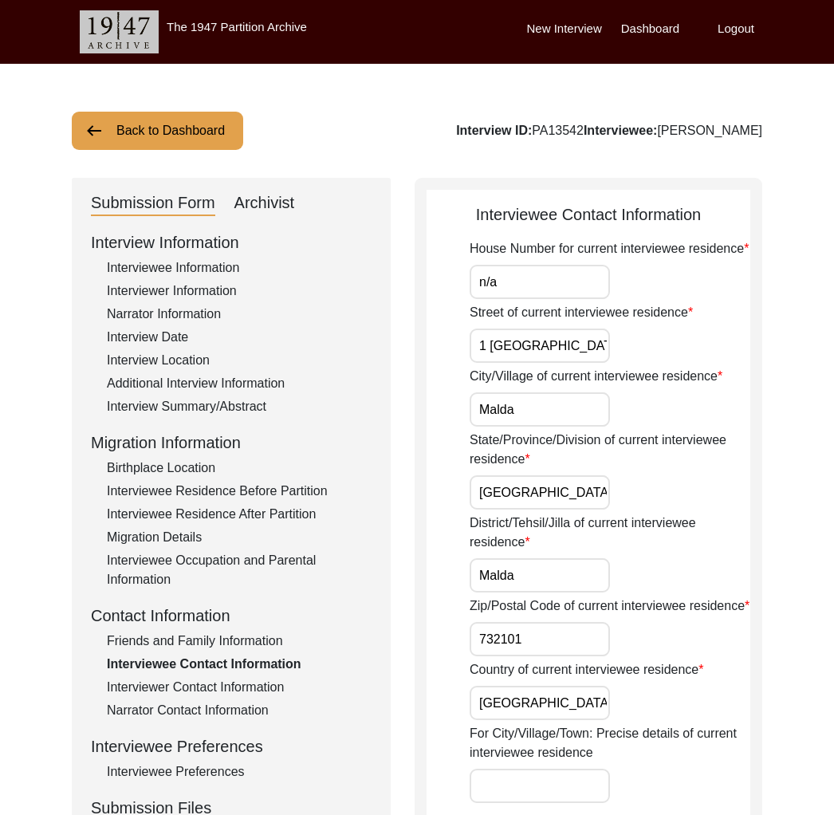
click at [234, 426] on div "Interview Information Interviewee Information Interviewer Information Narrator …" at bounding box center [231, 571] width 281 height 682
click at [229, 409] on div "Interview Summary/Abstract" at bounding box center [239, 406] width 265 height 19
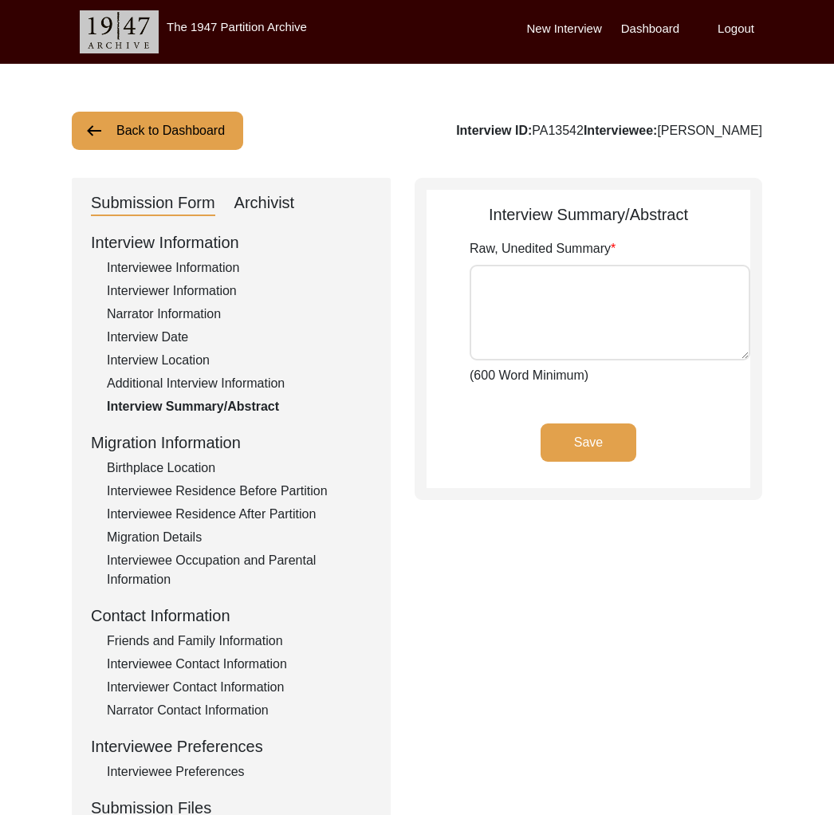
type textarea "Loremi Dolo (sit Ametc) adi elit se 7144. Doe temp incidi u labor etdo ma ali e…"
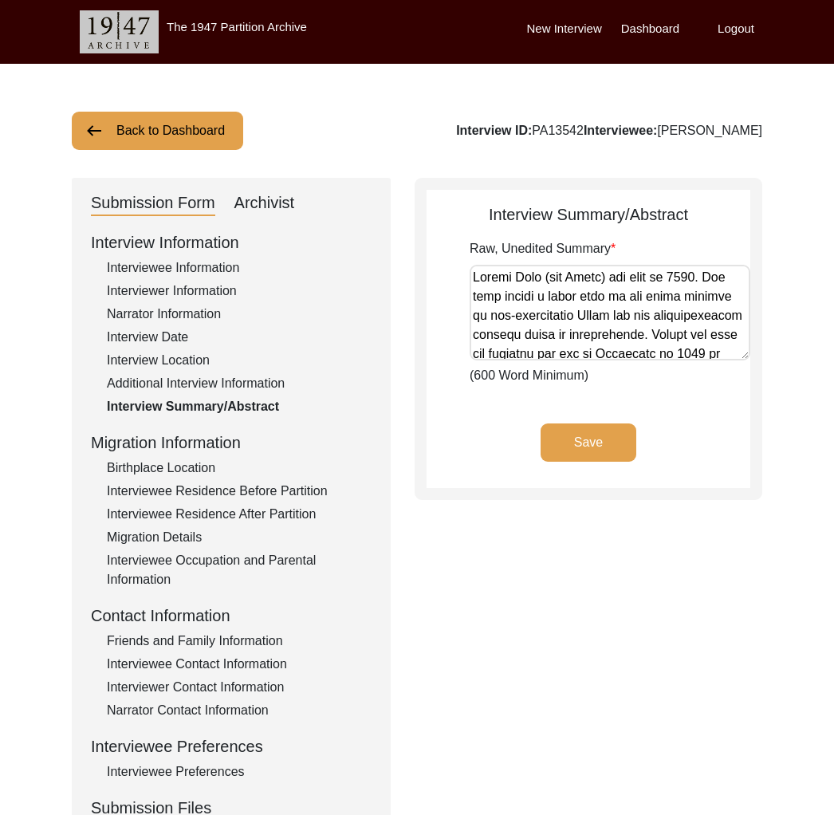
click at [589, 125] on div "Interview ID: PA13542 Interviewee: [PERSON_NAME]" at bounding box center [609, 130] width 306 height 19
copy div "PA13542"
